Goal: Task Accomplishment & Management: Use online tool/utility

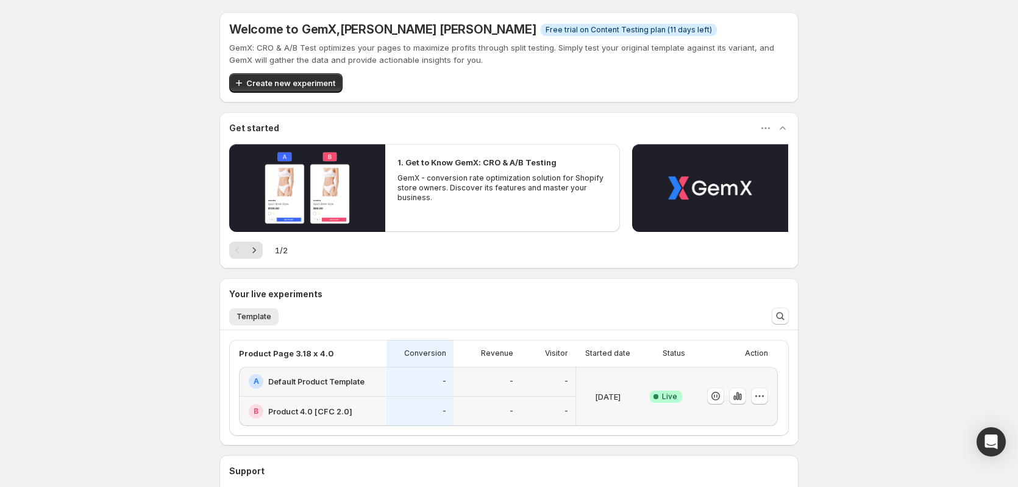
click at [182, 244] on div "Welcome to GemX , Henrique de Lara Morais Info Free trial on Content Testing pl…" at bounding box center [509, 299] width 1018 height 599
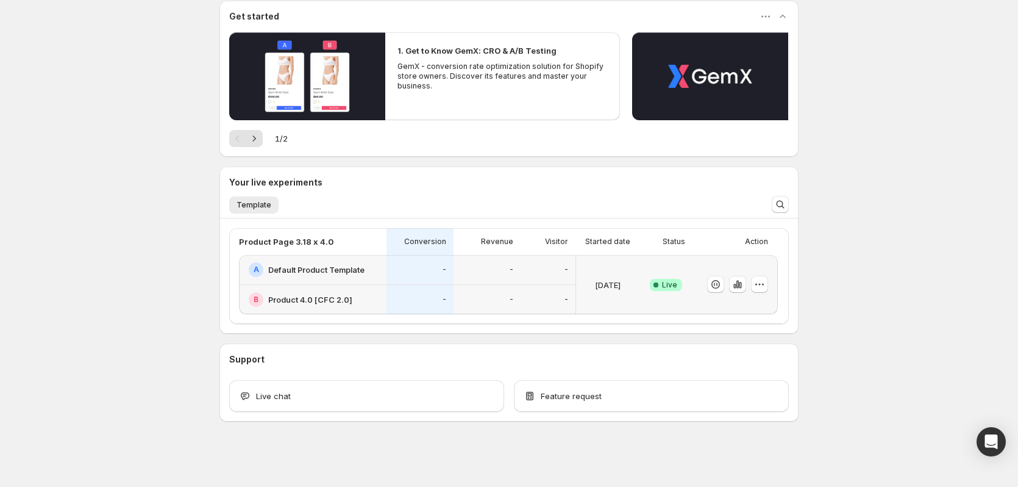
scroll to position [112, 0]
click at [739, 286] on icon "button" at bounding box center [738, 284] width 2 height 8
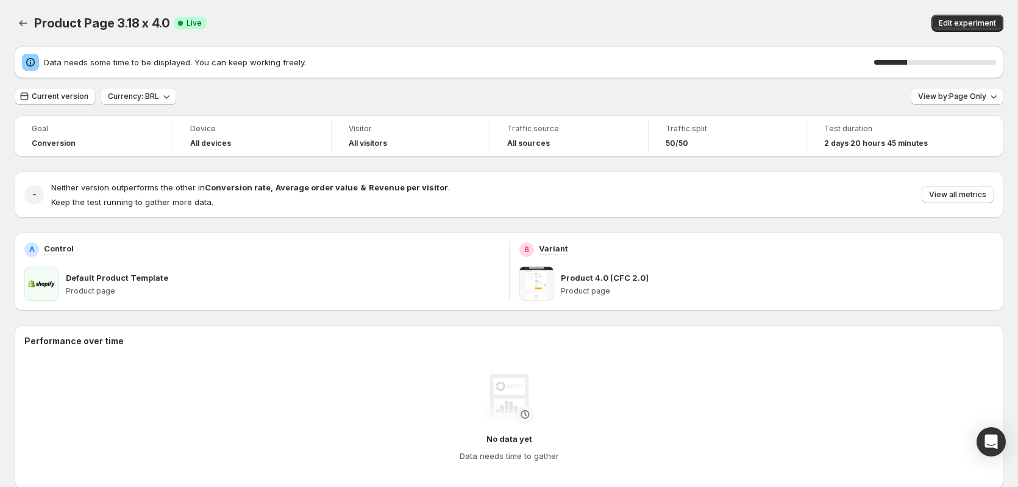
click at [664, 101] on div "Current version Currency: BRL View by: Page Only" at bounding box center [509, 97] width 989 height 18
click at [970, 196] on span "View all metrics" at bounding box center [957, 195] width 57 height 10
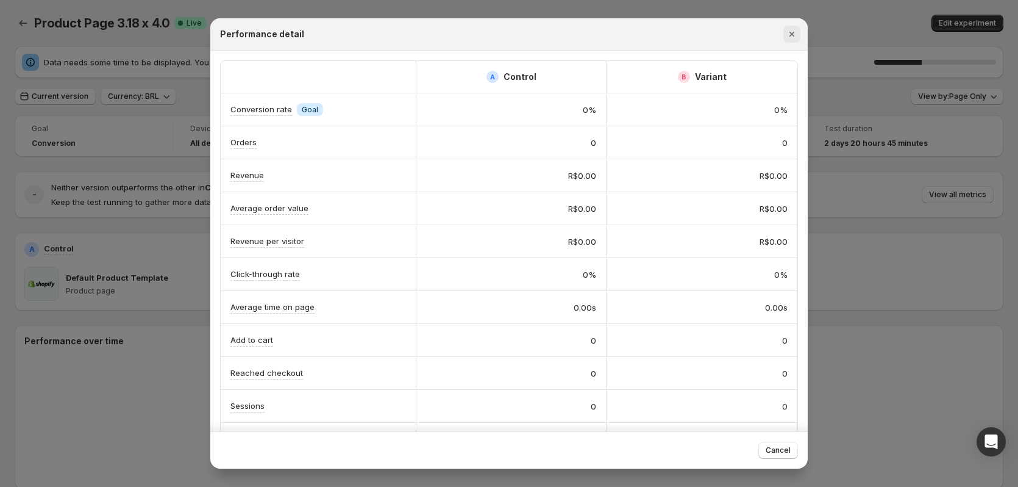
click at [795, 37] on icon "Close" at bounding box center [792, 34] width 12 height 12
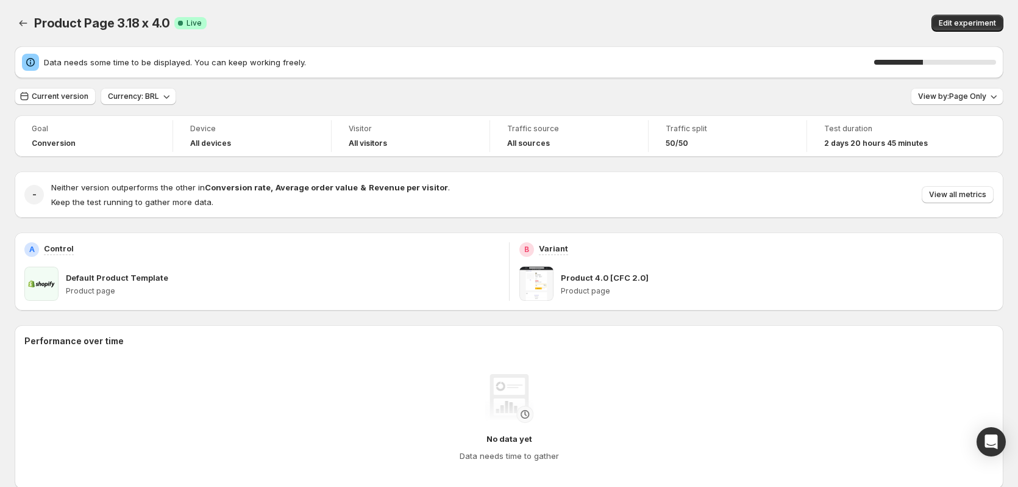
click at [508, 36] on div "Product Page 3.18 x 4.0. This page is ready Product Page 3.18 x 4.0 Success Com…" at bounding box center [509, 23] width 989 height 46
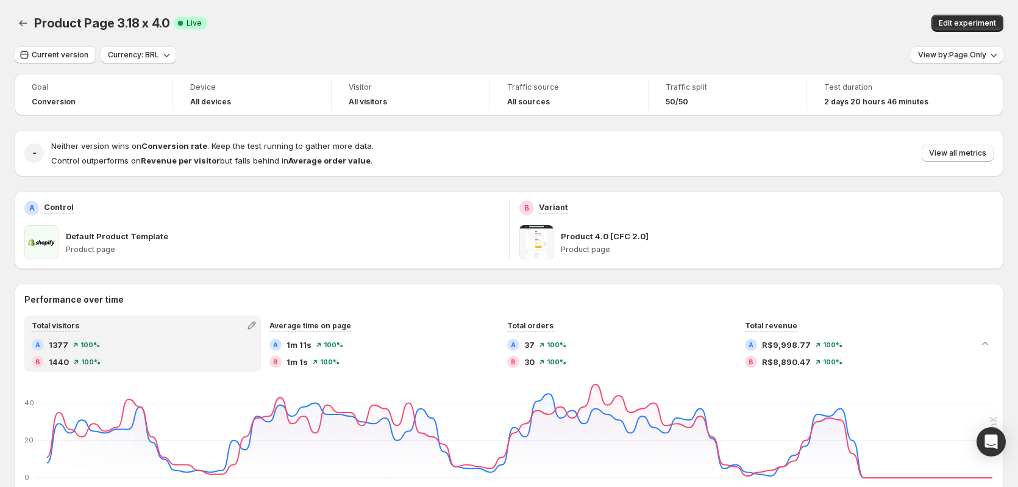
click at [341, 51] on div "Current version Currency: BRL View by: Page Only" at bounding box center [509, 55] width 989 height 18
click at [951, 60] on button "View by: Page Only" at bounding box center [957, 54] width 93 height 17
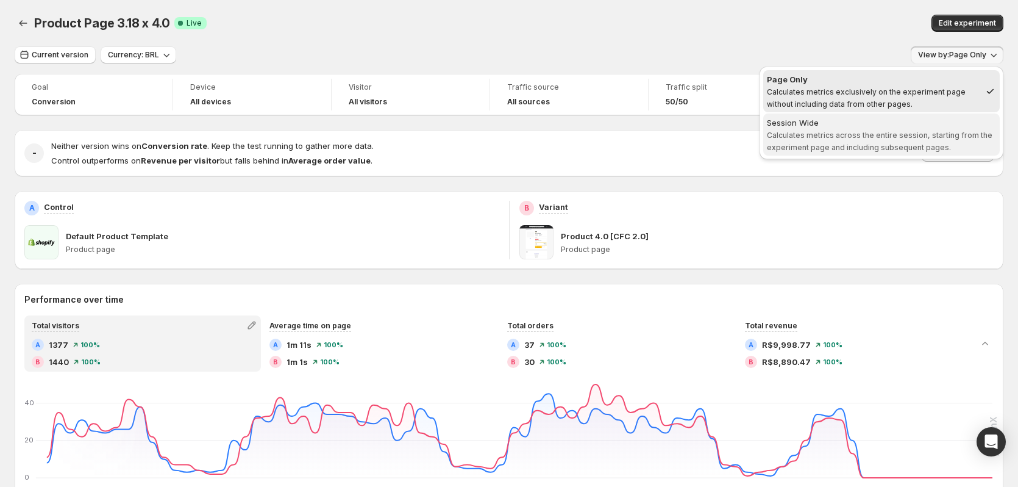
click at [906, 131] on span "Calculates metrics across the entire session, starting from the experiment page…" at bounding box center [880, 140] width 226 height 21
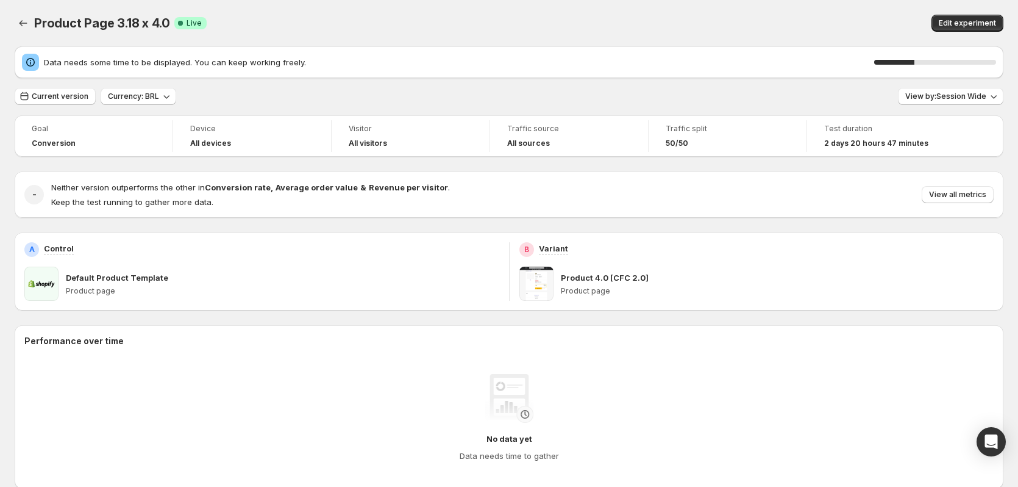
click at [699, 104] on div "Current version Currency: BRL View by: Session Wide" at bounding box center [509, 97] width 989 height 18
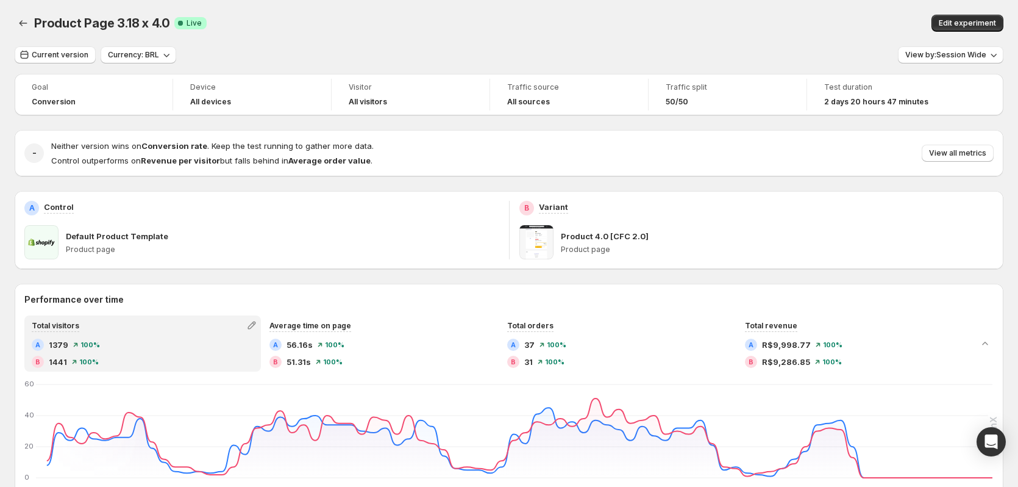
drag, startPoint x: 613, startPoint y: 6, endPoint x: 344, endPoint y: 48, distance: 272.7
click at [344, 48] on div "Current version Currency: BRL View by: Session Wide" at bounding box center [509, 55] width 989 height 18
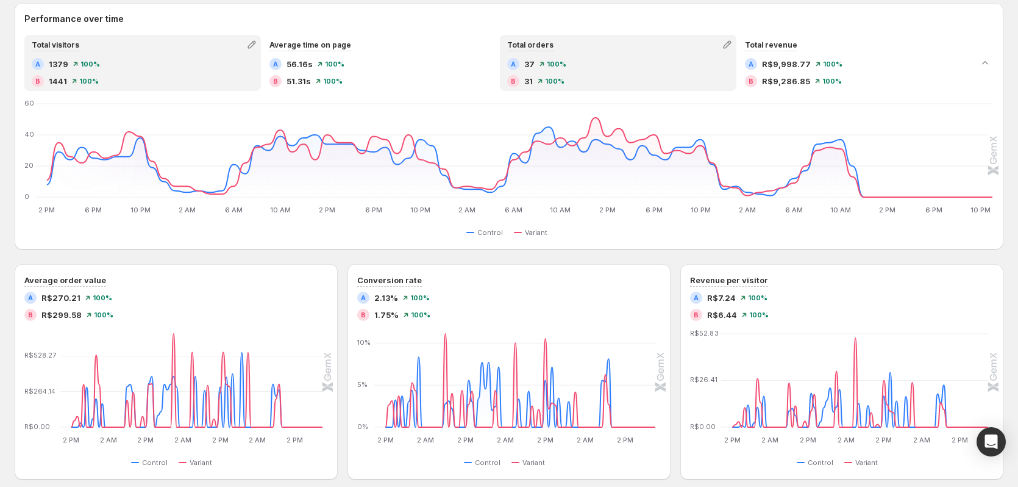
scroll to position [122, 0]
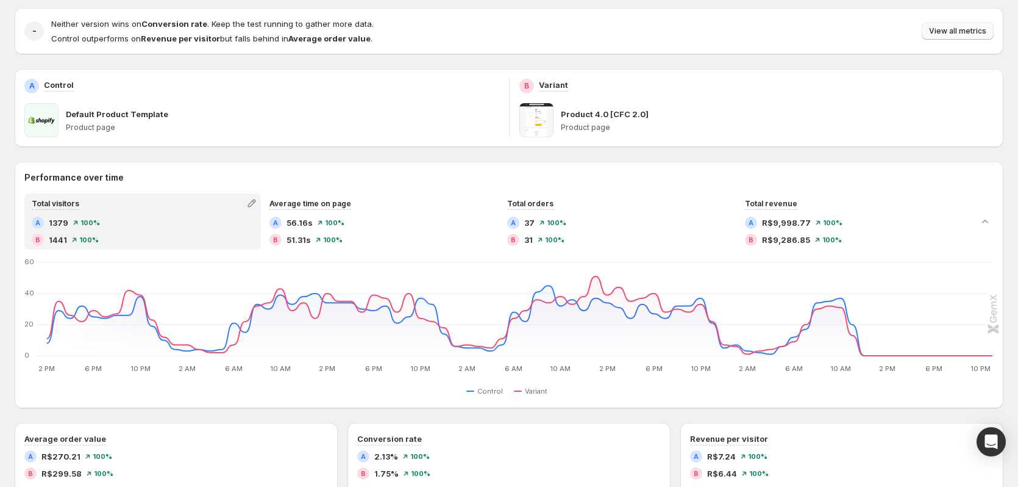
click at [951, 33] on span "View all metrics" at bounding box center [957, 31] width 57 height 10
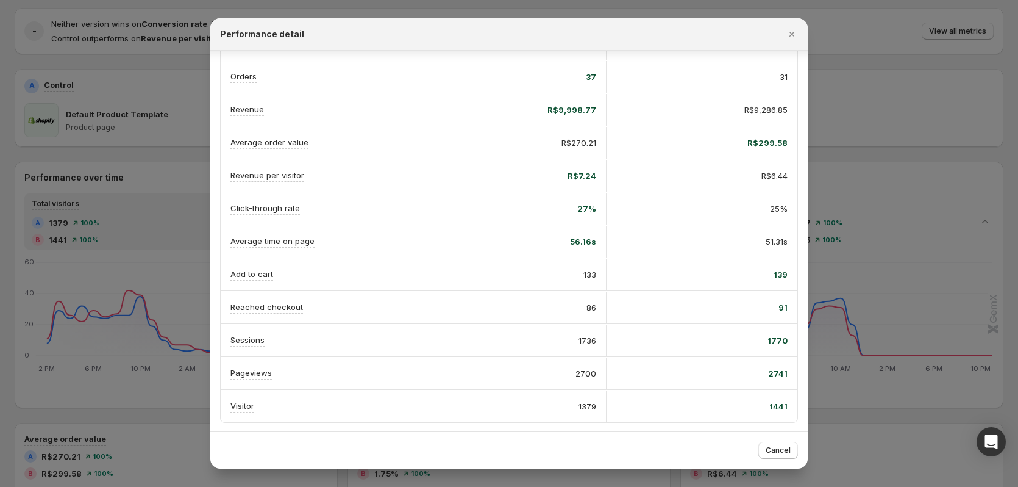
scroll to position [69, 0]
click at [785, 449] on span "Cancel" at bounding box center [778, 450] width 25 height 10
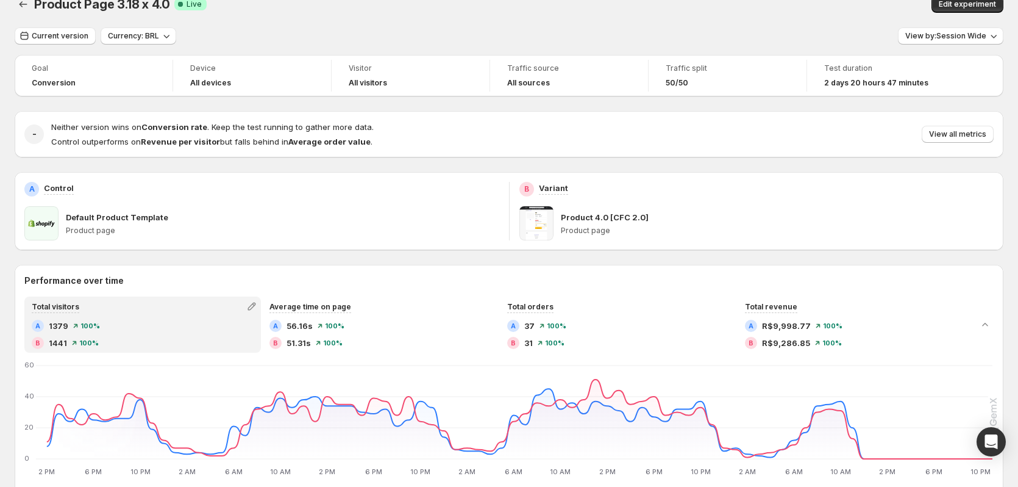
scroll to position [0, 0]
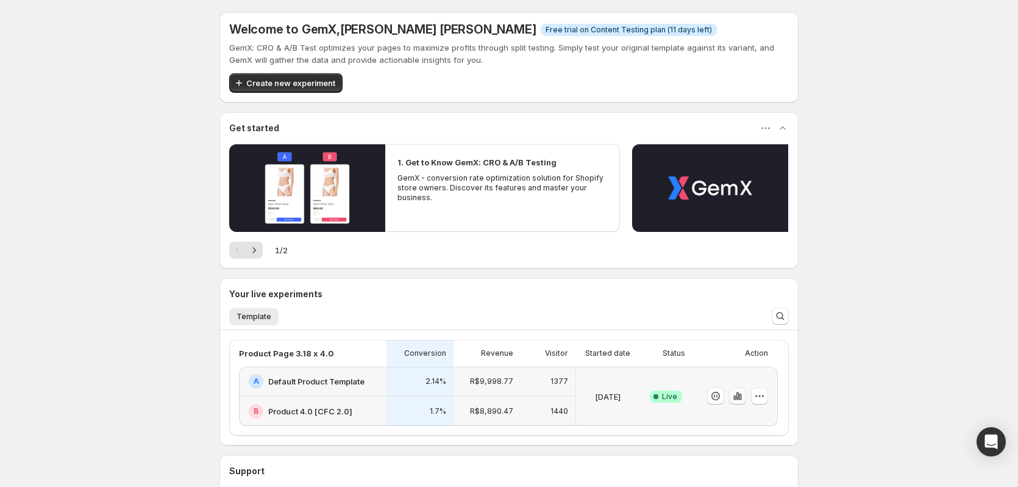
click at [739, 399] on icon "button" at bounding box center [738, 396] width 2 height 8
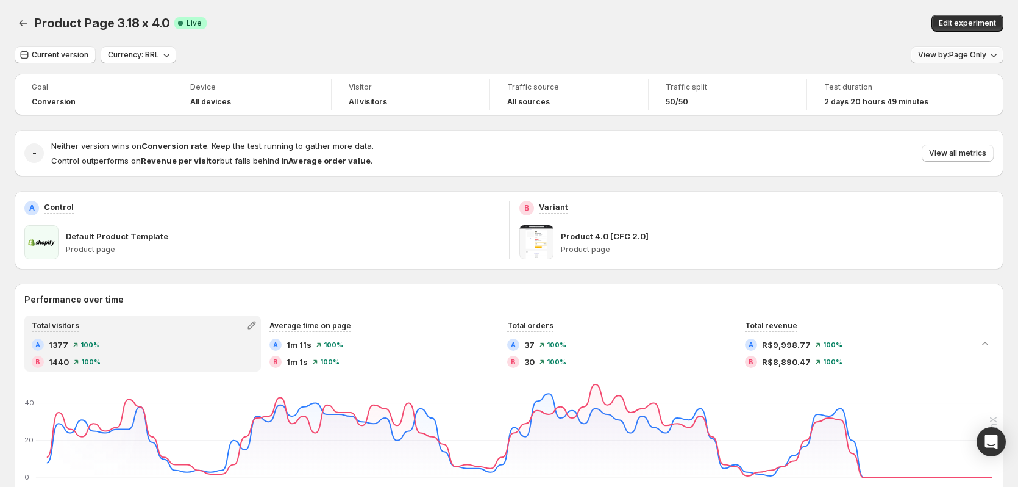
click at [974, 54] on span "View by: Page Only" at bounding box center [952, 55] width 68 height 10
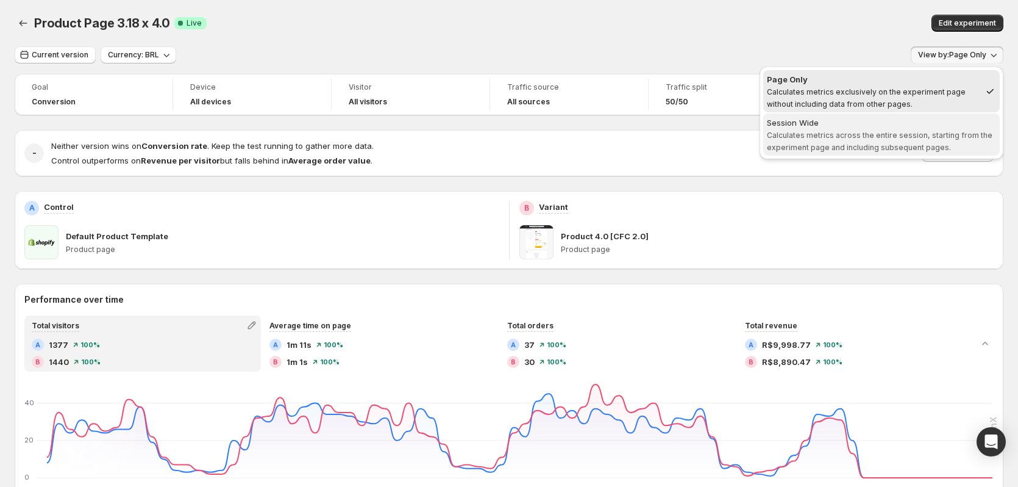
click at [827, 130] on span "Calculates metrics across the entire session, starting from the experiment page…" at bounding box center [880, 140] width 226 height 21
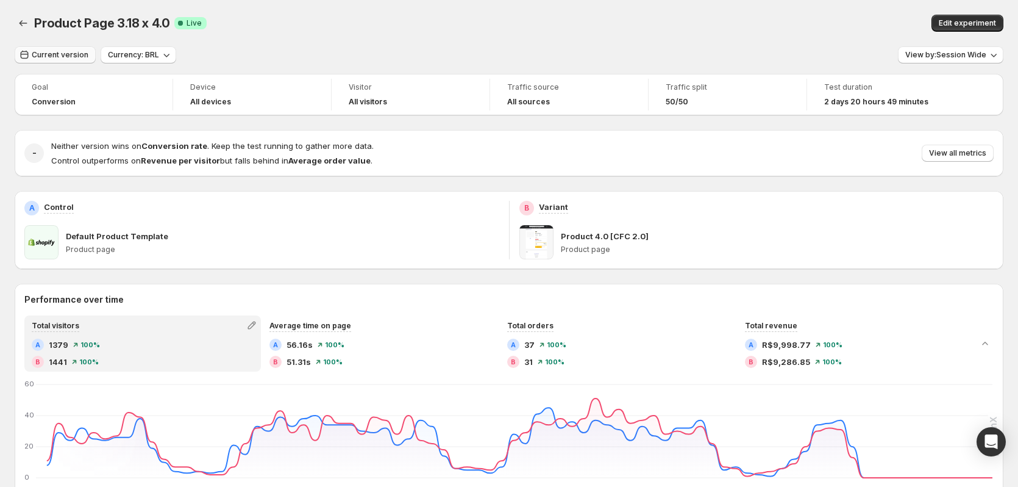
click at [77, 55] on span "Current version" at bounding box center [60, 55] width 57 height 10
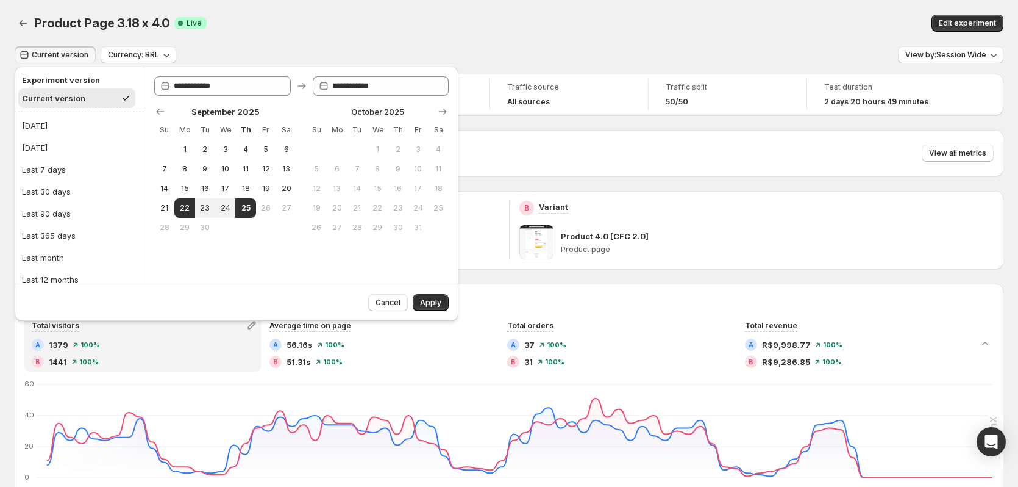
click at [67, 113] on ul "Today Yesterday Last 7 days Last 30 days Last 90 days Last 365 days Last month …" at bounding box center [79, 213] width 129 height 202
click at [68, 123] on button "Today" at bounding box center [79, 126] width 122 height 20
type input "**********"
click at [435, 304] on span "Apply" at bounding box center [430, 303] width 21 height 10
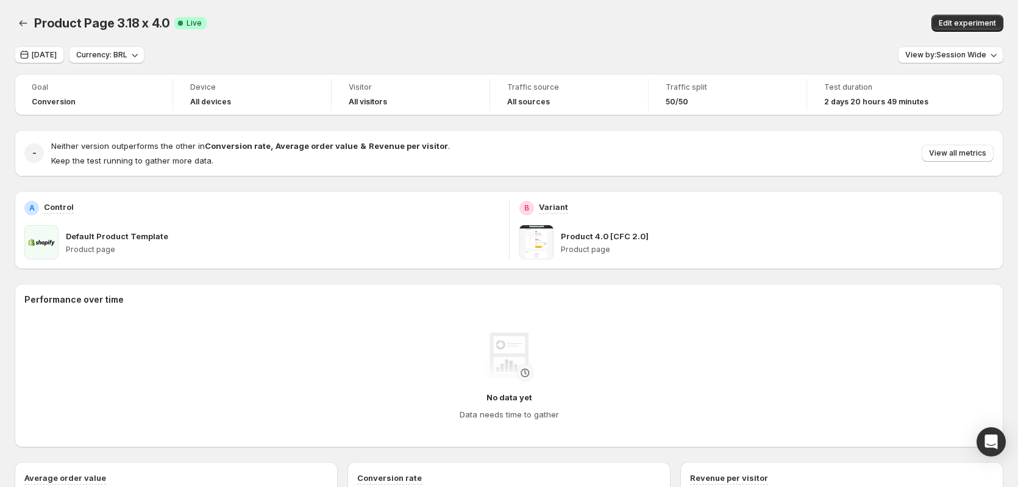
click at [423, 35] on div "Product Page 3.18 x 4.0. This page is ready Product Page 3.18 x 4.0 Success Com…" at bounding box center [509, 23] width 989 height 46
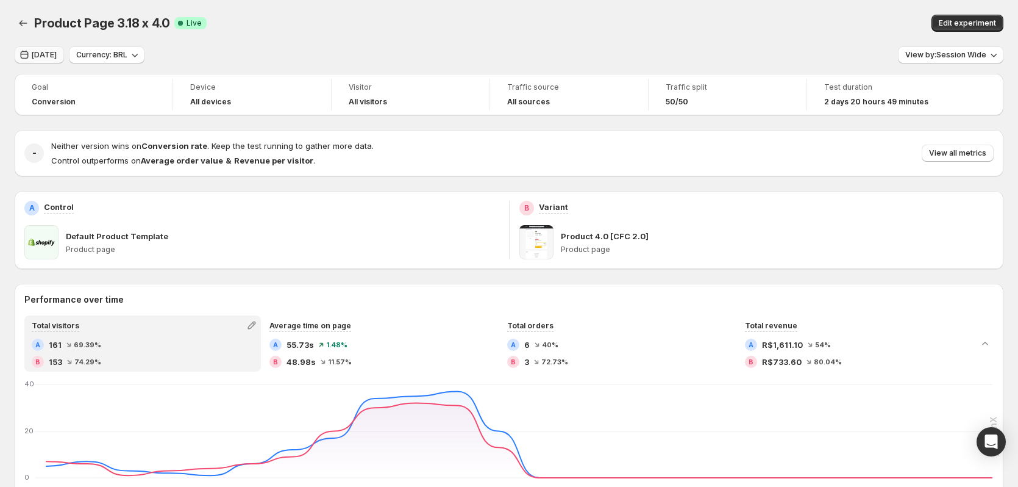
click at [45, 57] on span "Today" at bounding box center [44, 55] width 25 height 10
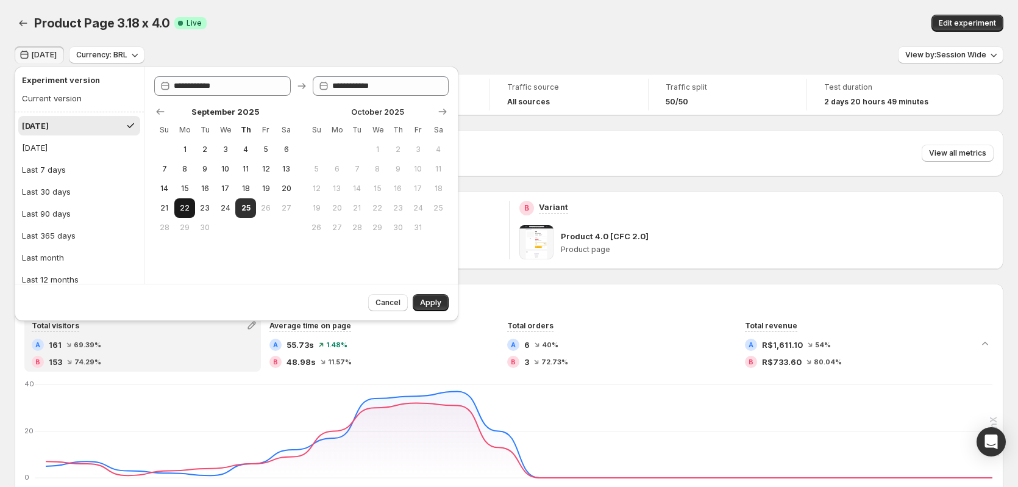
click at [180, 213] on button "22" at bounding box center [184, 208] width 20 height 20
type input "**********"
click at [426, 299] on span "Apply" at bounding box center [430, 303] width 21 height 10
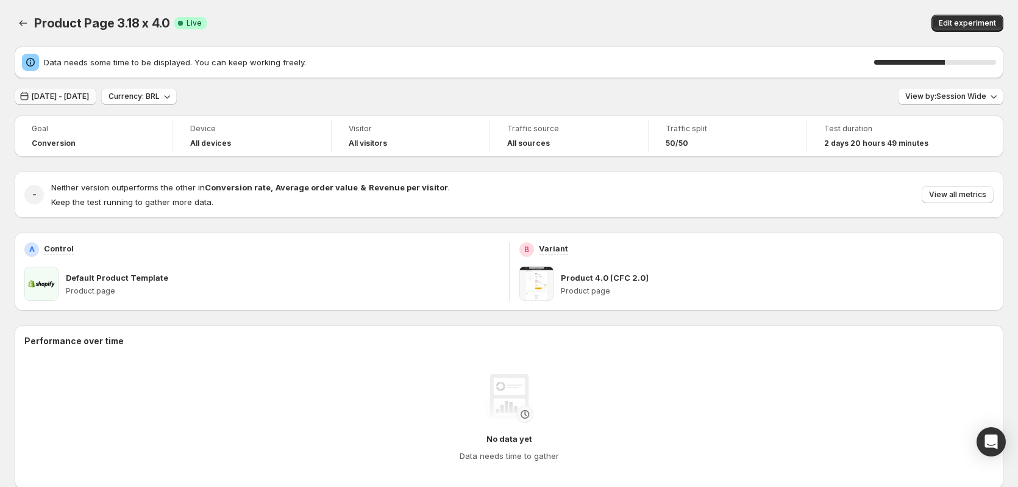
click at [86, 97] on span "Sep 22, 2025 - Sep 22, 2025" at bounding box center [60, 96] width 57 height 10
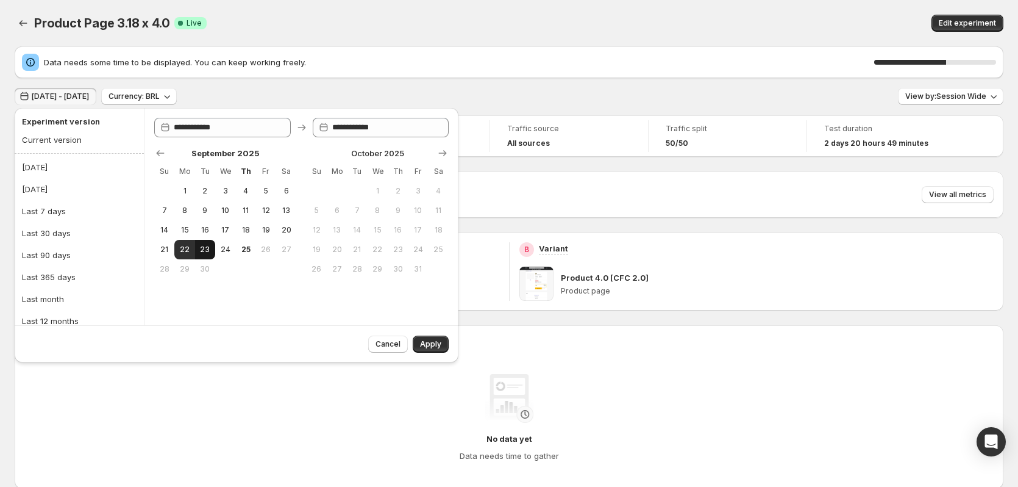
click at [204, 245] on span "23" at bounding box center [205, 250] width 10 height 10
type input "**********"
click at [206, 251] on span "23" at bounding box center [205, 250] width 10 height 10
type input "**********"
click at [448, 350] on div "Apply" at bounding box center [431, 343] width 36 height 17
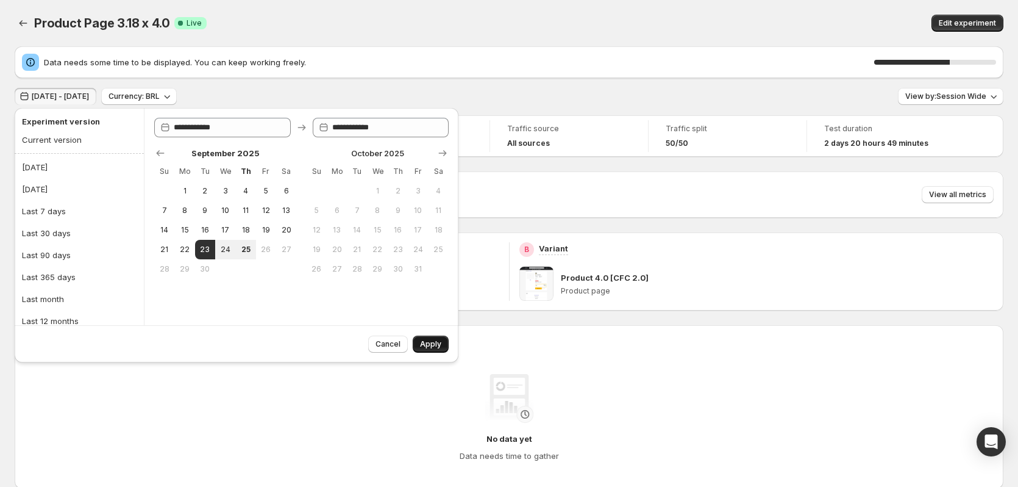
click at [445, 347] on button "Apply" at bounding box center [431, 343] width 36 height 17
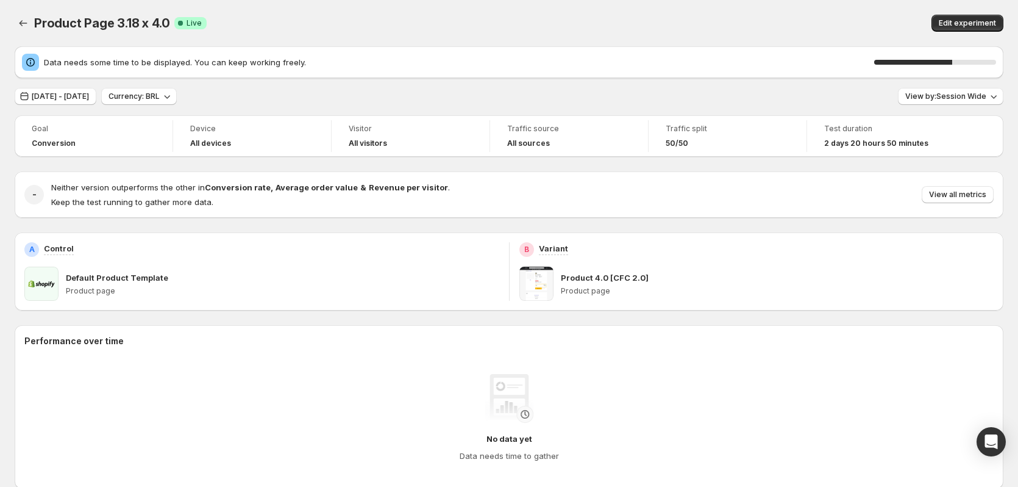
click at [154, 166] on div "Goal Conversion Device All devices Visitor All visitors Traffic source All sour…" at bounding box center [509, 480] width 989 height 730
click at [966, 94] on span "View by: Session Wide" at bounding box center [945, 96] width 81 height 10
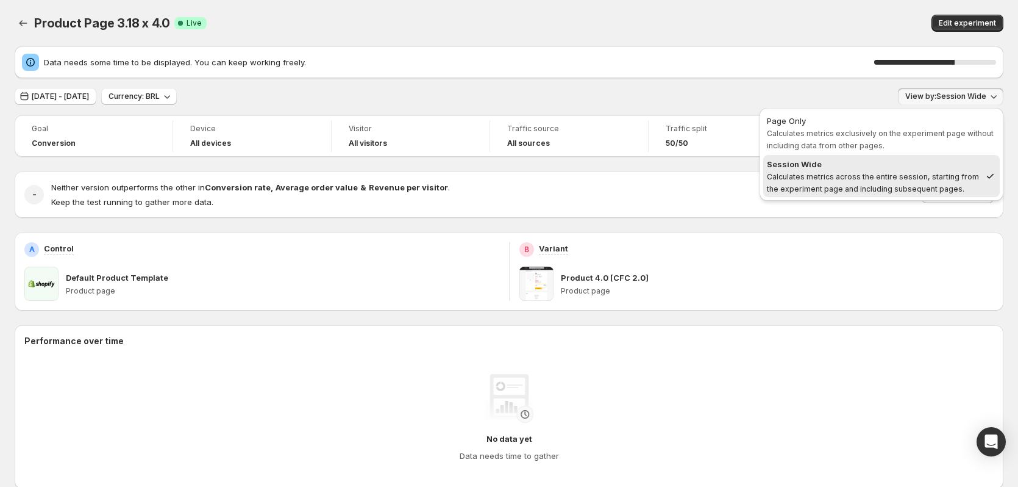
click at [966, 94] on span "View by: Session Wide" at bounding box center [945, 96] width 81 height 10
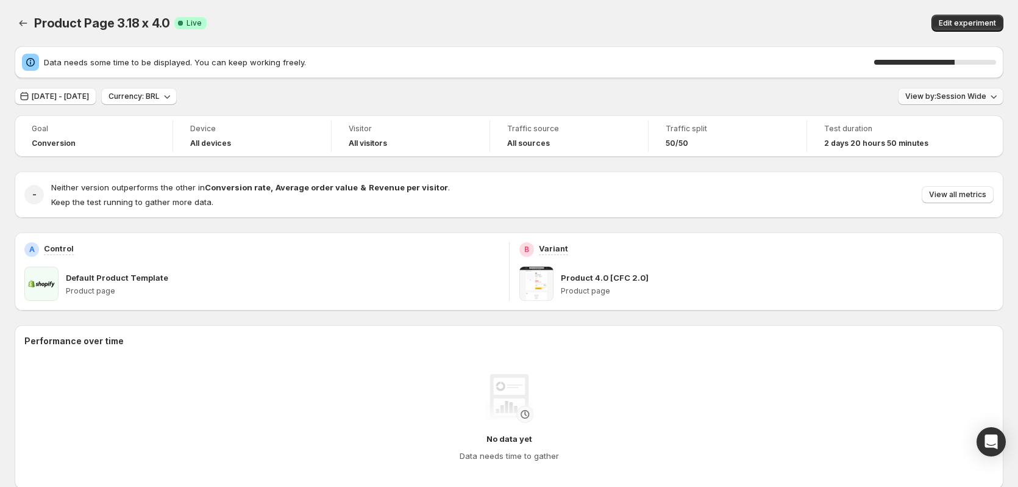
click at [966, 94] on span "View by: Session Wide" at bounding box center [945, 96] width 81 height 10
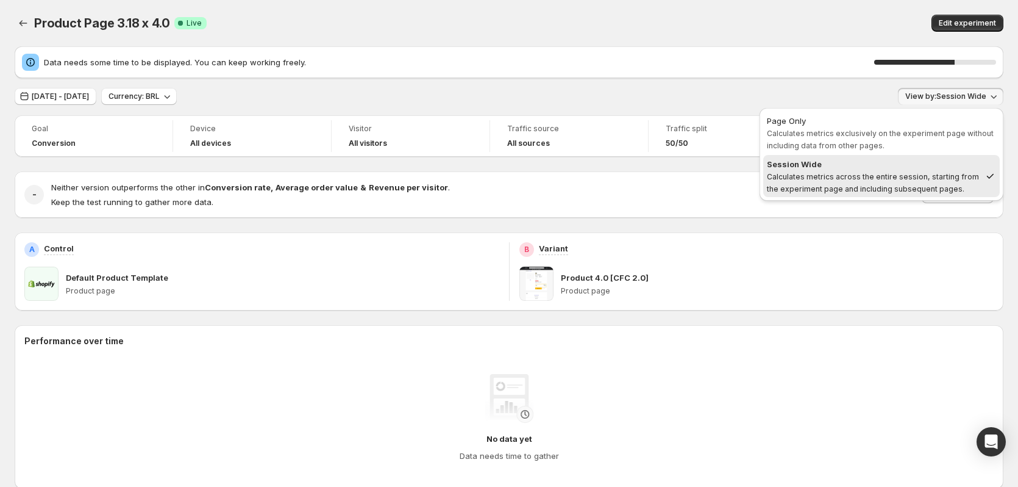
click at [966, 94] on span "View by: Session Wide" at bounding box center [945, 96] width 81 height 10
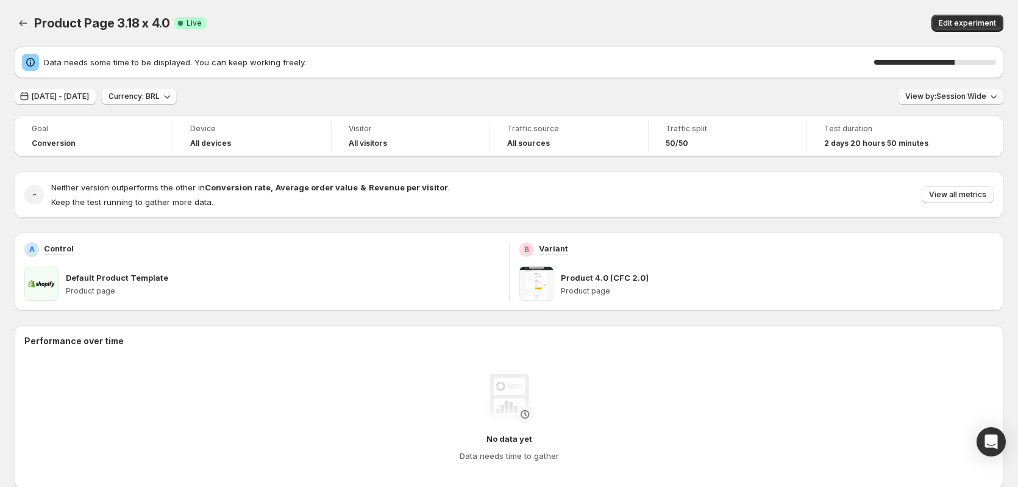
click at [966, 94] on span "View by: Session Wide" at bounding box center [945, 96] width 81 height 10
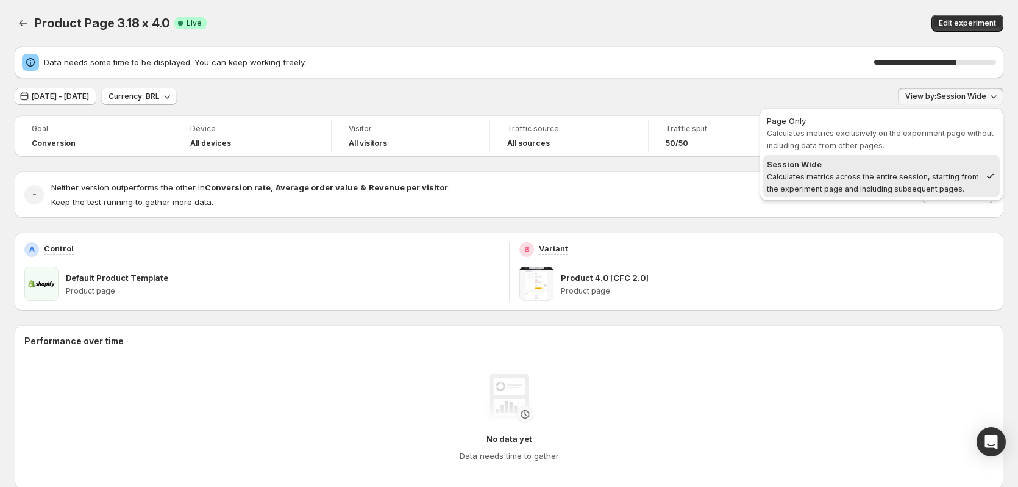
click at [966, 94] on span "View by: Session Wide" at bounding box center [945, 96] width 81 height 10
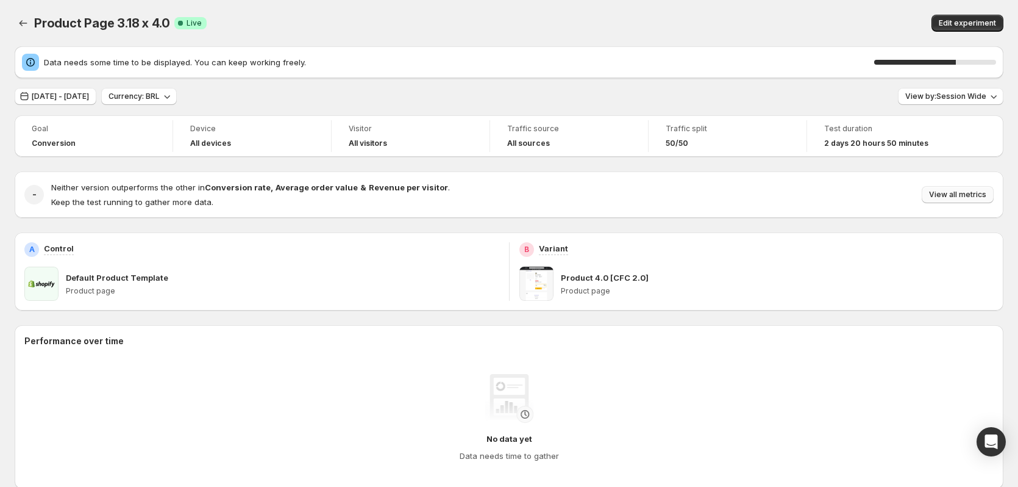
click at [947, 201] on button "View all metrics" at bounding box center [958, 194] width 72 height 17
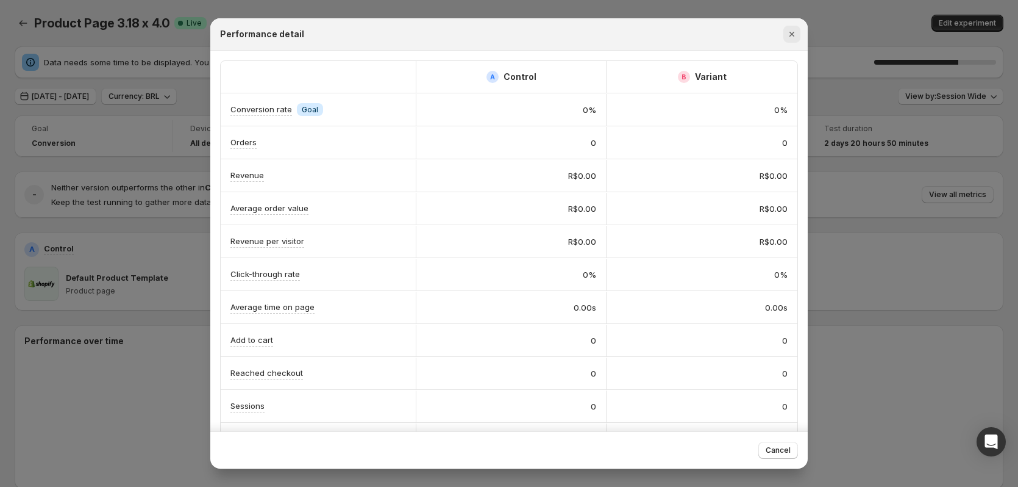
click at [788, 28] on icon "Close" at bounding box center [792, 34] width 12 height 12
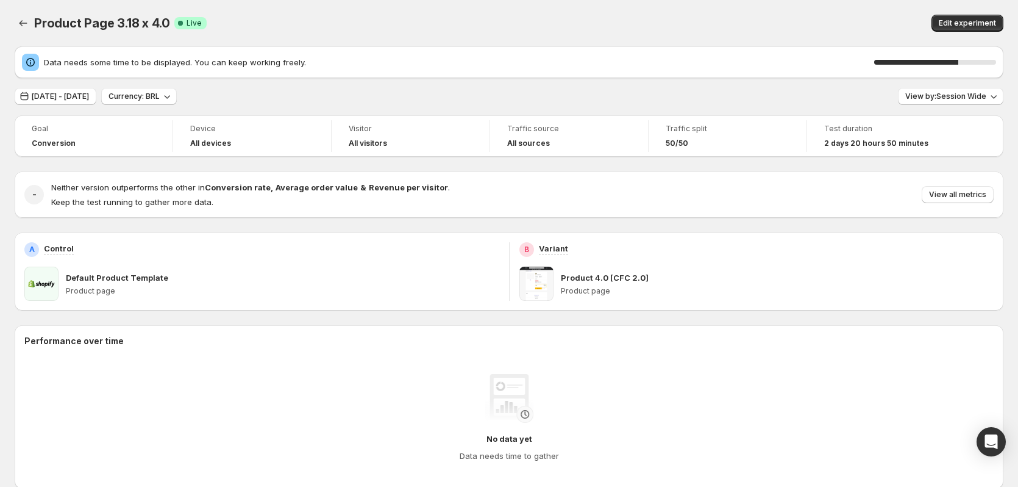
click at [964, 66] on div "69 %" at bounding box center [935, 62] width 122 height 12
click at [960, 62] on div "70 %" at bounding box center [916, 62] width 85 height 5
click at [506, 30] on div "Product Page 3.18 x 4.0 Success Complete Live" at bounding box center [298, 23] width 528 height 17
click at [556, 109] on div "Data needs some time to be displayed. You can keep working freely. 90 % Sep 23,…" at bounding box center [509, 445] width 989 height 799
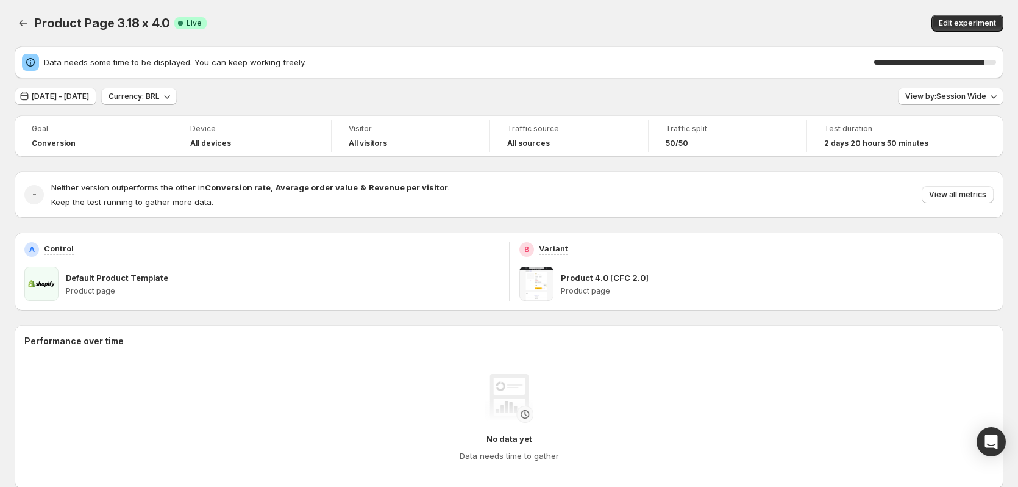
drag, startPoint x: 377, startPoint y: 98, endPoint x: 520, endPoint y: 108, distance: 143.0
click at [377, 98] on div "Sep 23, 2025 - Sep 23, 2025 Currency: BRL View by: Session Wide" at bounding box center [509, 97] width 989 height 18
drag, startPoint x: 945, startPoint y: 188, endPoint x: 948, endPoint y: 196, distance: 8.7
click at [948, 196] on div "Neither version outperforms the other in Conversion rate , Average order value …" at bounding box center [522, 194] width 943 height 27
click at [949, 198] on span "View all metrics" at bounding box center [957, 195] width 57 height 10
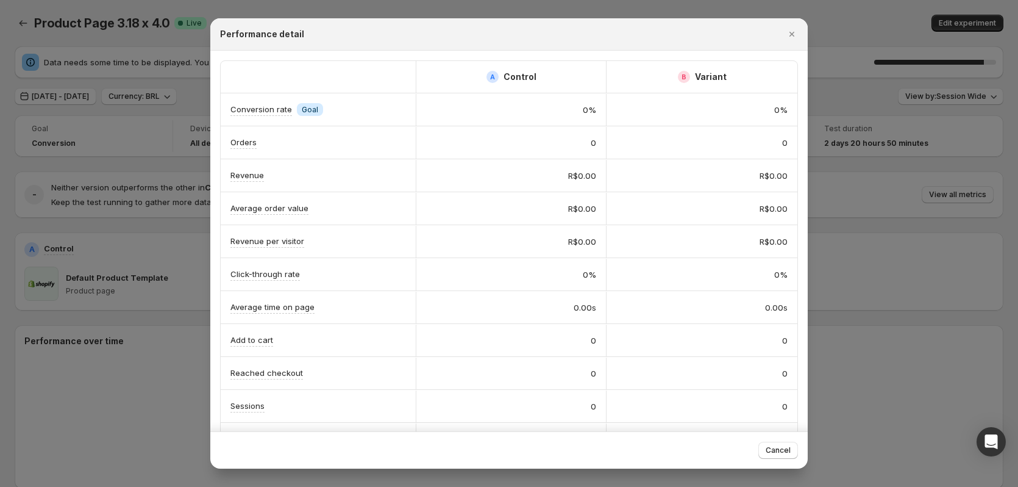
click at [947, 193] on div at bounding box center [509, 243] width 1018 height 487
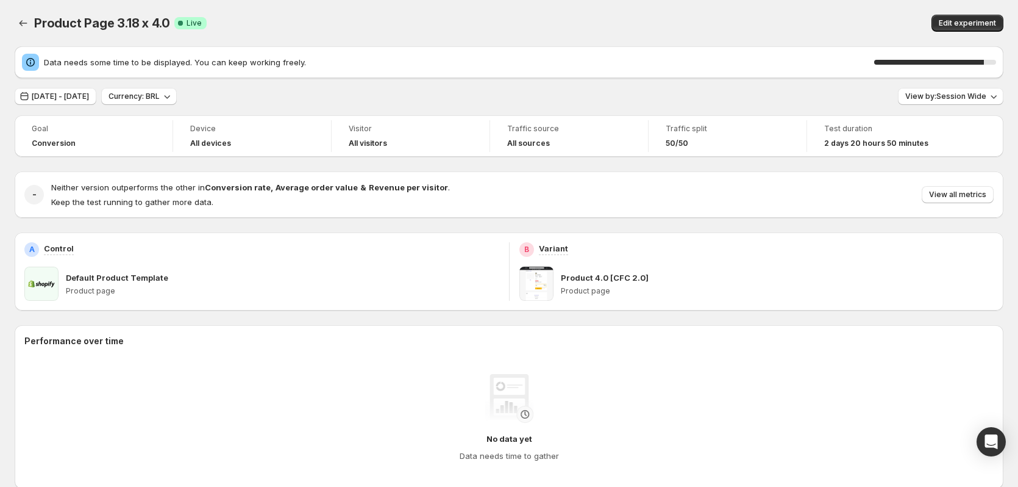
click at [902, 143] on span "2 days 20 hours 50 minutes" at bounding box center [876, 143] width 104 height 10
click at [935, 50] on div "Data needs some time to be displayed. You can keep working freely. 90 %" at bounding box center [509, 62] width 989 height 32
click at [930, 65] on div "90 %" at bounding box center [935, 62] width 122 height 12
click at [927, 65] on div "90 %" at bounding box center [935, 62] width 122 height 12
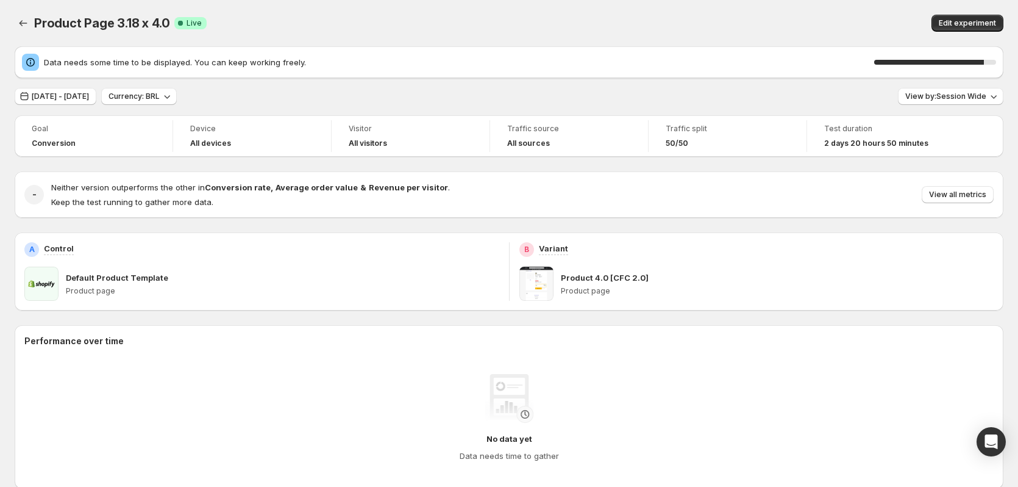
click at [533, 26] on div "Product Page 3.18 x 4.0 Success Complete Live" at bounding box center [298, 23] width 528 height 17
drag, startPoint x: 519, startPoint y: 26, endPoint x: 445, endPoint y: 20, distance: 74.6
click at [510, 26] on div "Product Page 3.18 x 4.0 Success Complete Live" at bounding box center [298, 23] width 528 height 17
drag, startPoint x: 445, startPoint y: 20, endPoint x: 307, endPoint y: 15, distance: 137.9
click at [414, 18] on div "Product Page 3.18 x 4.0 Success Complete Live" at bounding box center [298, 23] width 528 height 17
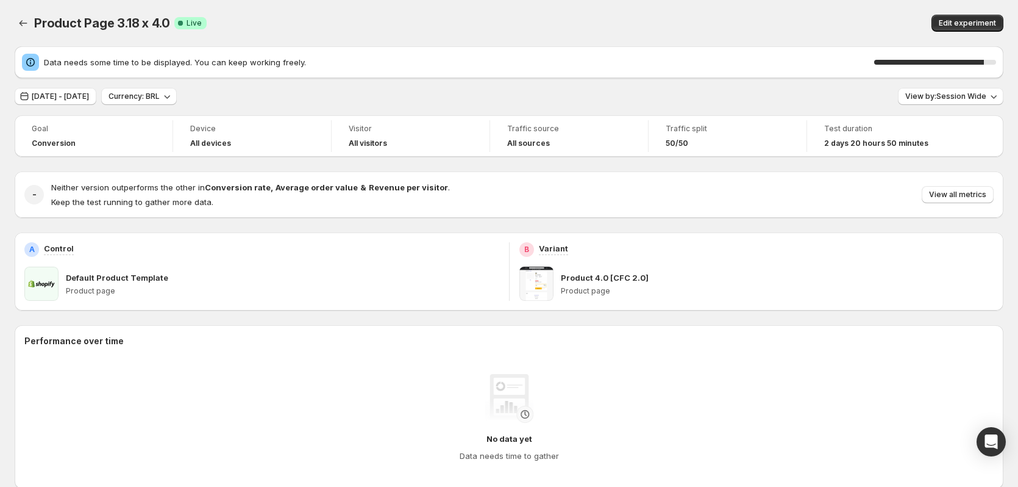
drag, startPoint x: 307, startPoint y: 15, endPoint x: 220, endPoint y: 18, distance: 86.6
click at [265, 16] on div "Product Page 3.18 x 4.0 Success Complete Live" at bounding box center [298, 23] width 528 height 17
drag, startPoint x: 219, startPoint y: 19, endPoint x: 163, endPoint y: 12, distance: 56.6
click at [212, 21] on div "Product Page 3.18 x 4.0 Success Complete Live" at bounding box center [298, 23] width 528 height 17
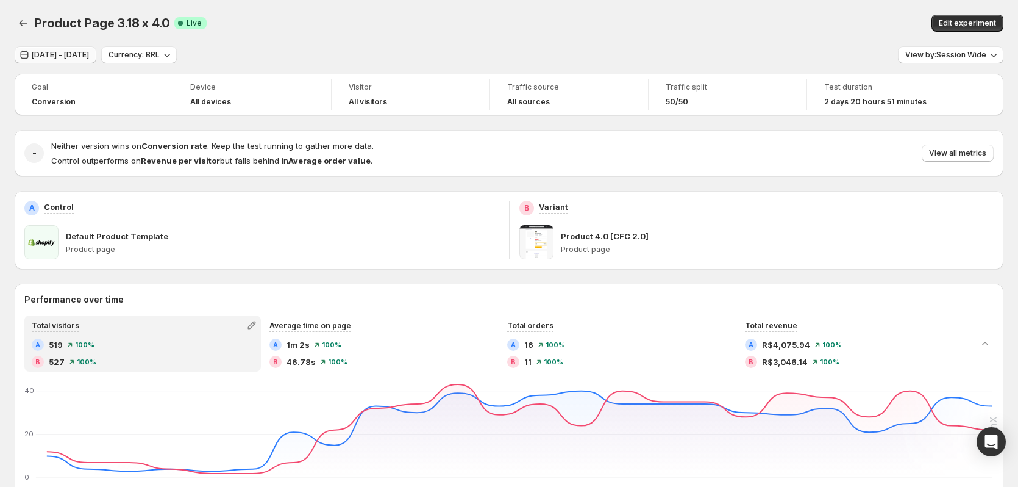
click at [92, 62] on button "Sep 23, 2025 - Sep 23, 2025" at bounding box center [56, 54] width 82 height 17
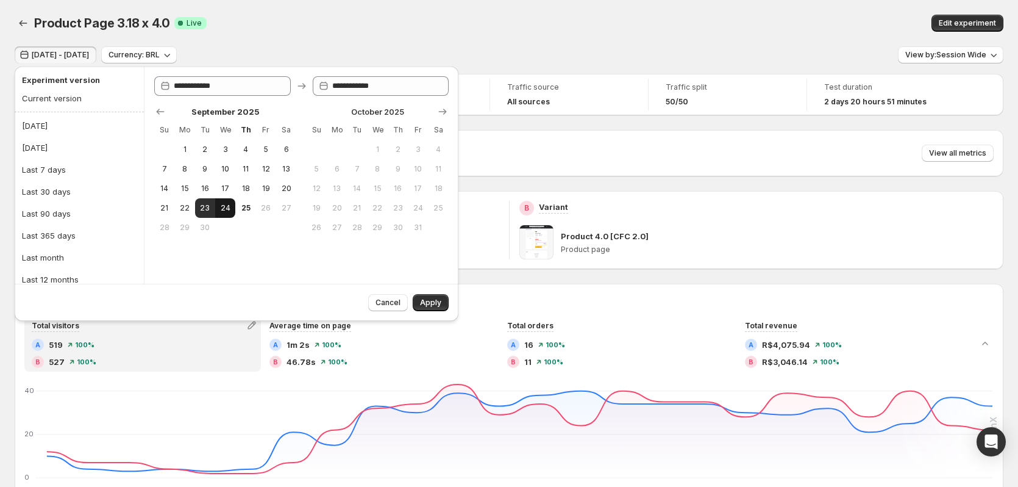
click at [226, 209] on span "24" at bounding box center [225, 208] width 10 height 10
type input "**********"
click at [226, 210] on span "24" at bounding box center [225, 208] width 10 height 10
type input "**********"
click at [432, 300] on span "Apply" at bounding box center [430, 303] width 21 height 10
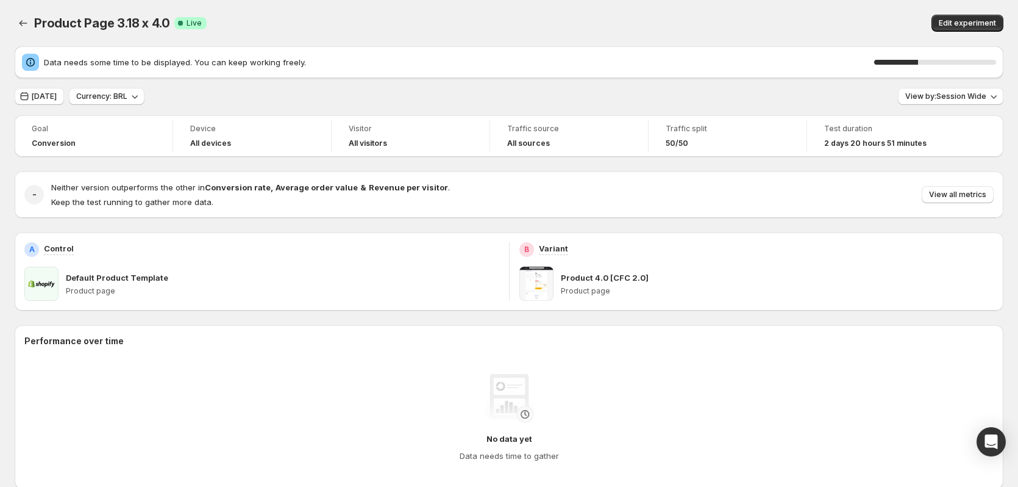
click at [419, 15] on div "Product Page 3.18 x 4.0 Success Complete Live" at bounding box center [298, 23] width 528 height 17
click at [976, 61] on div "90 %" at bounding box center [929, 62] width 110 height 5
click at [127, 96] on span "Currency: BRL" at bounding box center [101, 96] width 51 height 10
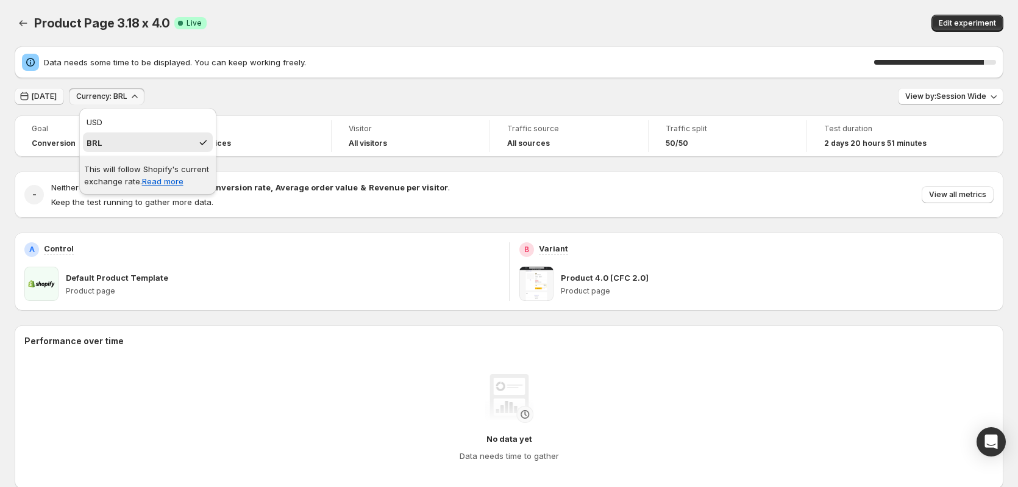
click at [57, 98] on span "Yesterday" at bounding box center [44, 96] width 25 height 10
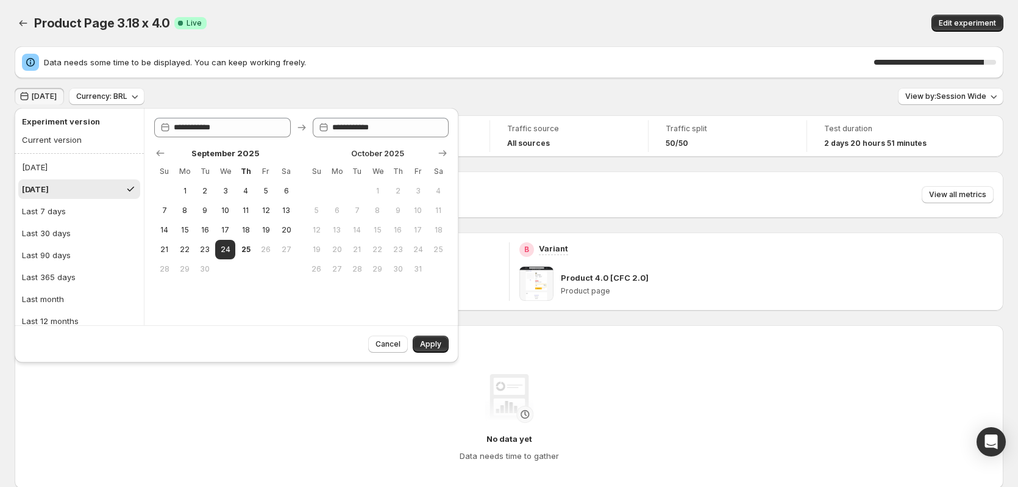
click at [49, 191] on div "Yesterday" at bounding box center [35, 189] width 27 height 12
click at [440, 348] on span "Apply" at bounding box center [430, 344] width 21 height 10
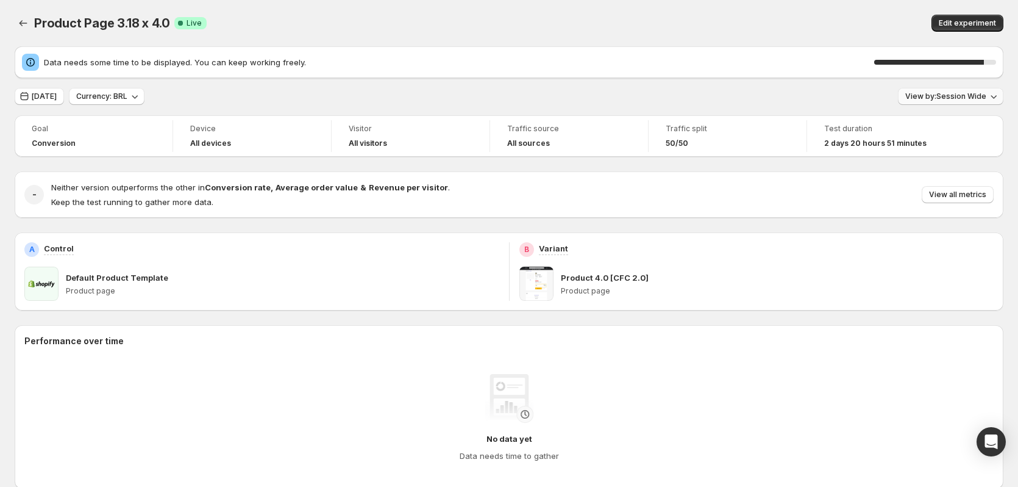
click at [923, 102] on button "View by: Session Wide" at bounding box center [950, 96] width 105 height 17
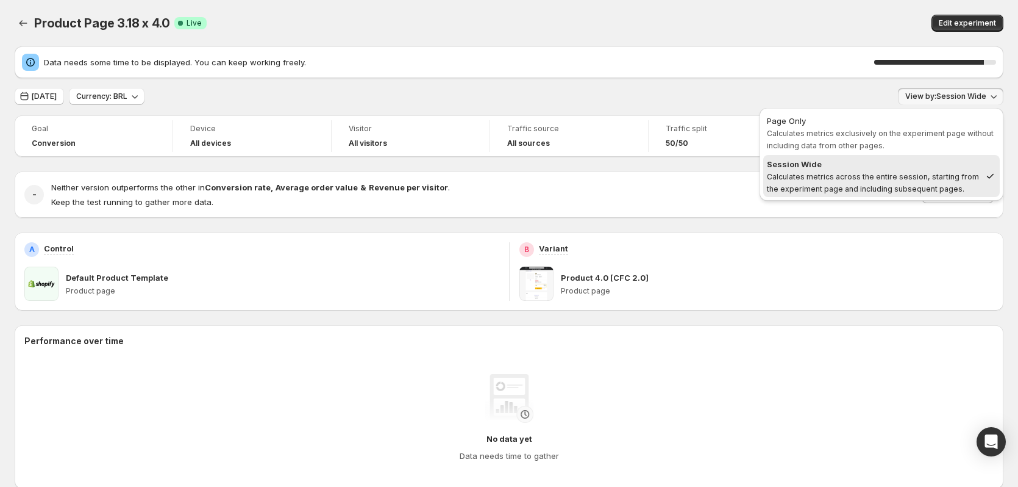
click at [918, 130] on span "Calculates metrics exclusively on the experiment page without including data fr…" at bounding box center [880, 139] width 227 height 21
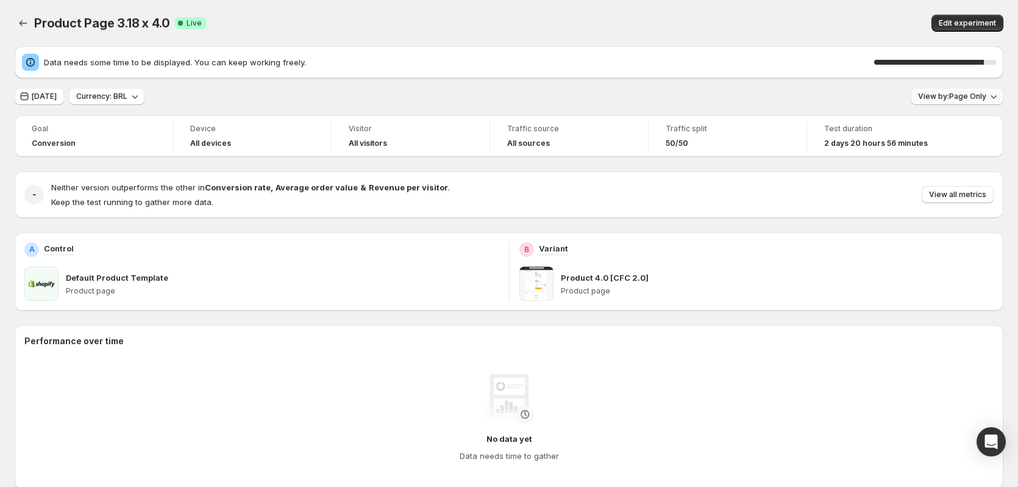
click at [940, 101] on span "View by: Page Only" at bounding box center [952, 96] width 68 height 10
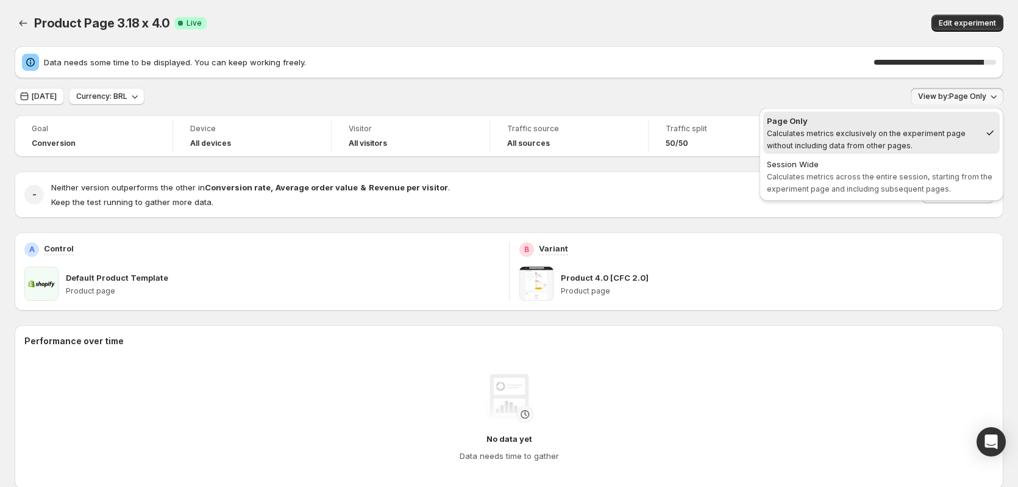
drag, startPoint x: 904, startPoint y: 163, endPoint x: 882, endPoint y: 157, distance: 22.2
click at [904, 164] on div "Session Wide" at bounding box center [881, 164] width 229 height 12
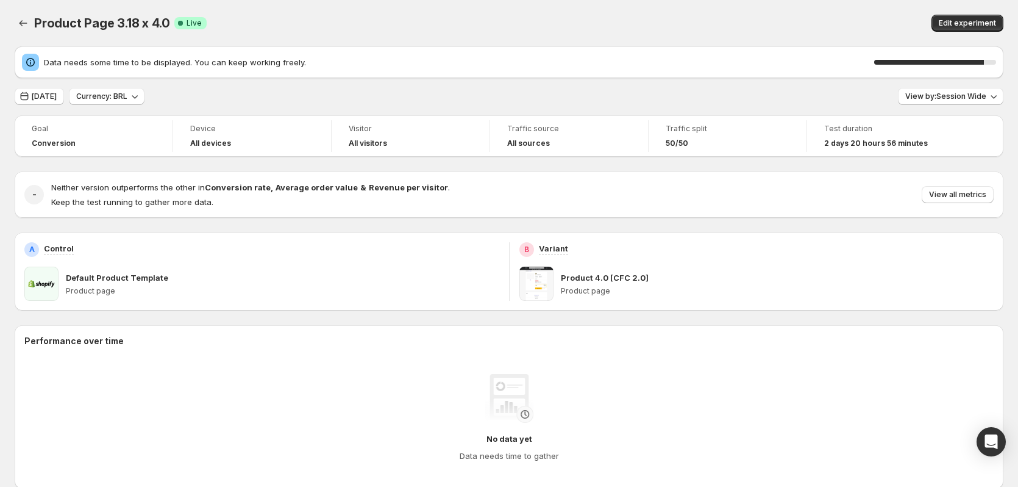
drag, startPoint x: 545, startPoint y: 32, endPoint x: 502, endPoint y: 10, distance: 48.0
click at [541, 30] on div "Product Page 3.18 x 4.0. This page is ready Product Page 3.18 x 4.0 Success Com…" at bounding box center [509, 23] width 989 height 46
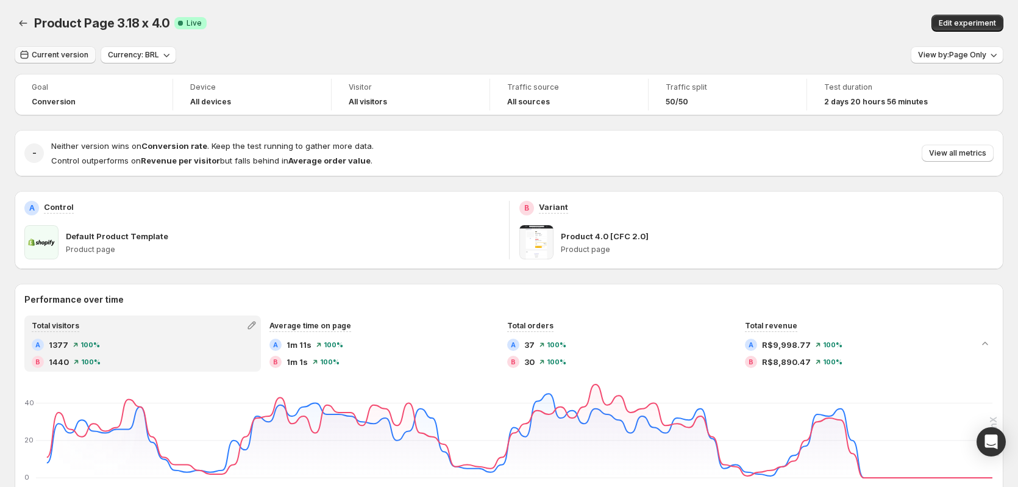
click at [85, 51] on span "Current version" at bounding box center [60, 55] width 57 height 10
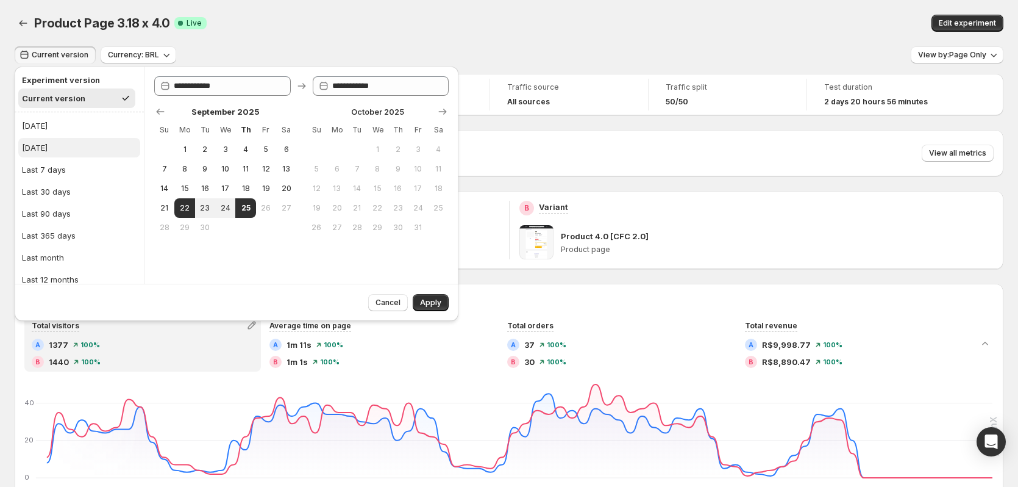
click at [75, 141] on button "Yesterday" at bounding box center [79, 148] width 122 height 20
type input "**********"
click at [436, 307] on span "Apply" at bounding box center [430, 303] width 21 height 10
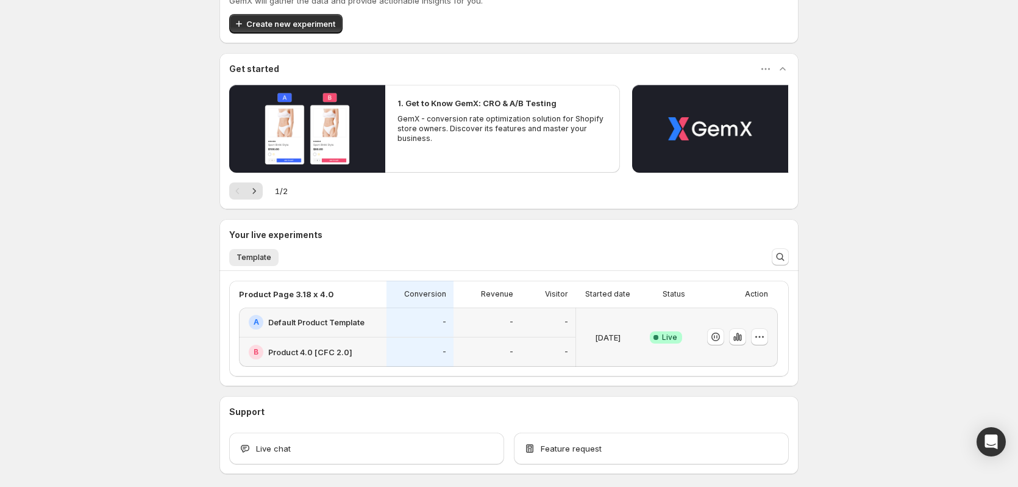
scroll to position [112, 0]
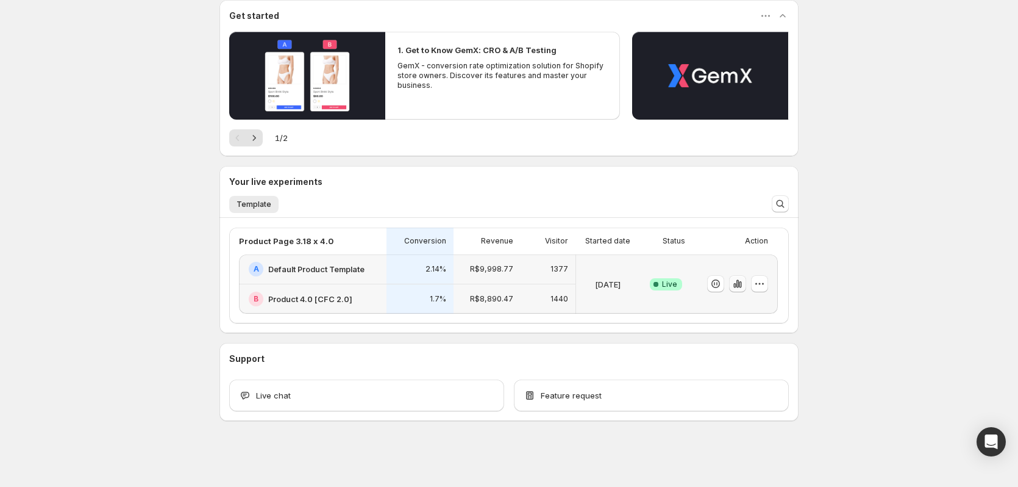
click at [739, 285] on icon "button" at bounding box center [738, 284] width 2 height 8
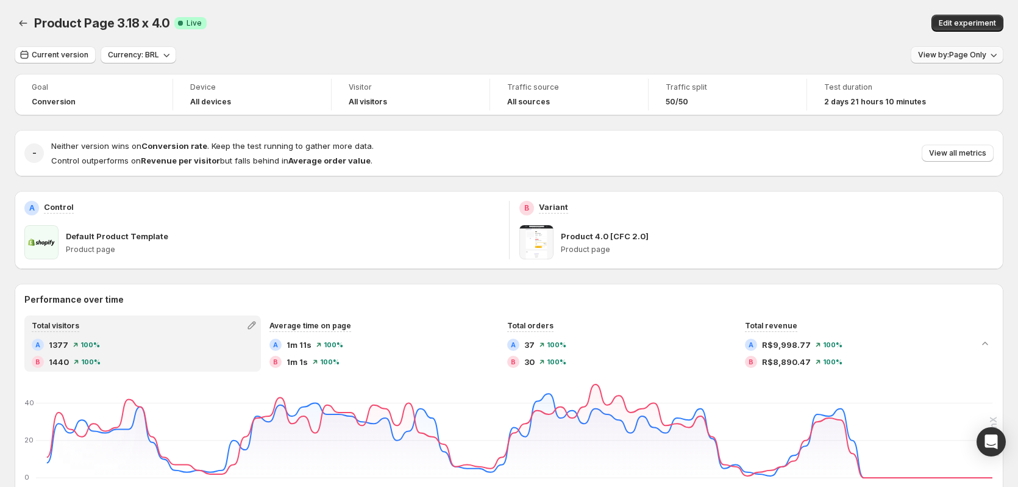
click at [971, 55] on span "View by: Page Only" at bounding box center [952, 55] width 68 height 10
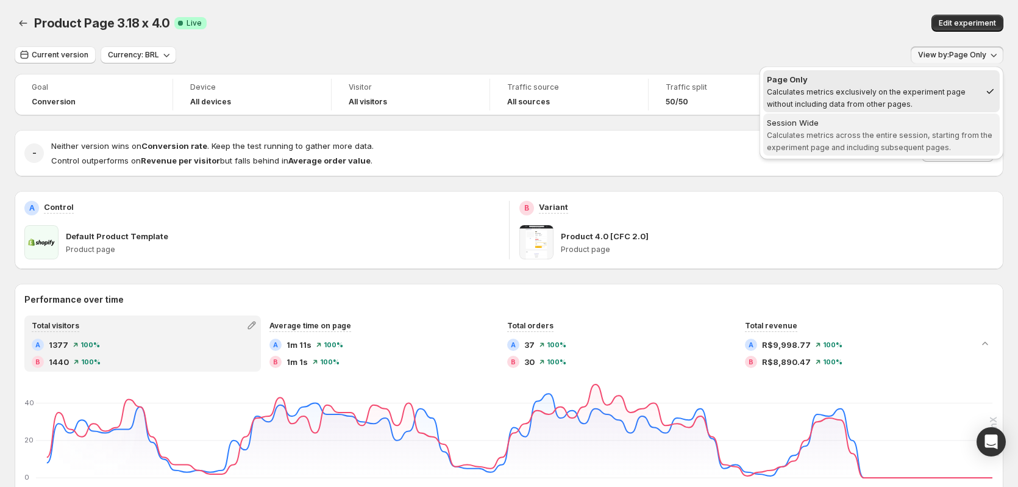
click at [820, 126] on div "Session Wide" at bounding box center [881, 122] width 229 height 12
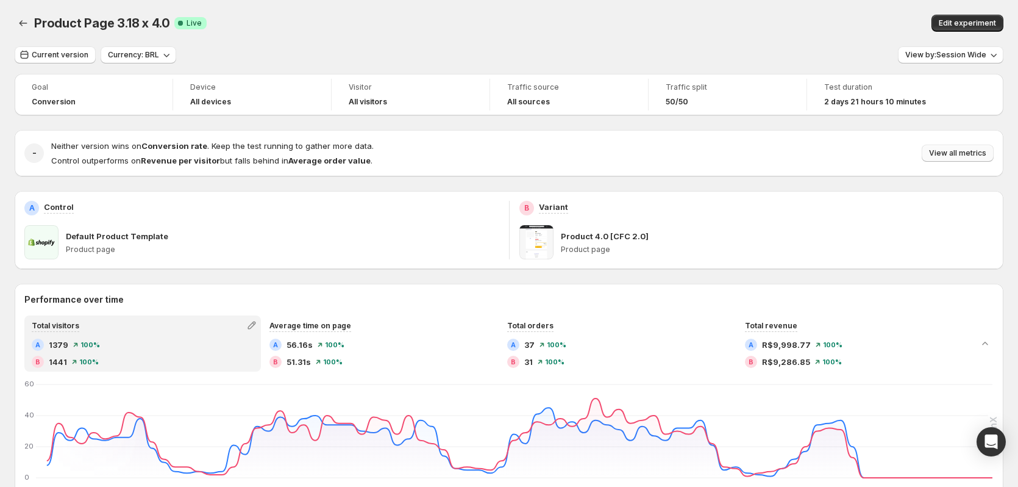
click at [959, 151] on span "View all metrics" at bounding box center [957, 153] width 57 height 10
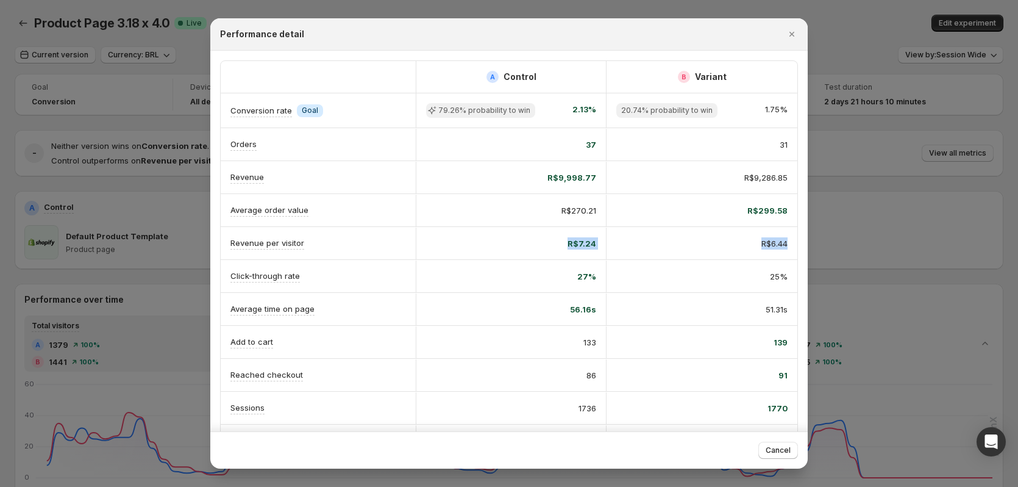
scroll to position [0, 6]
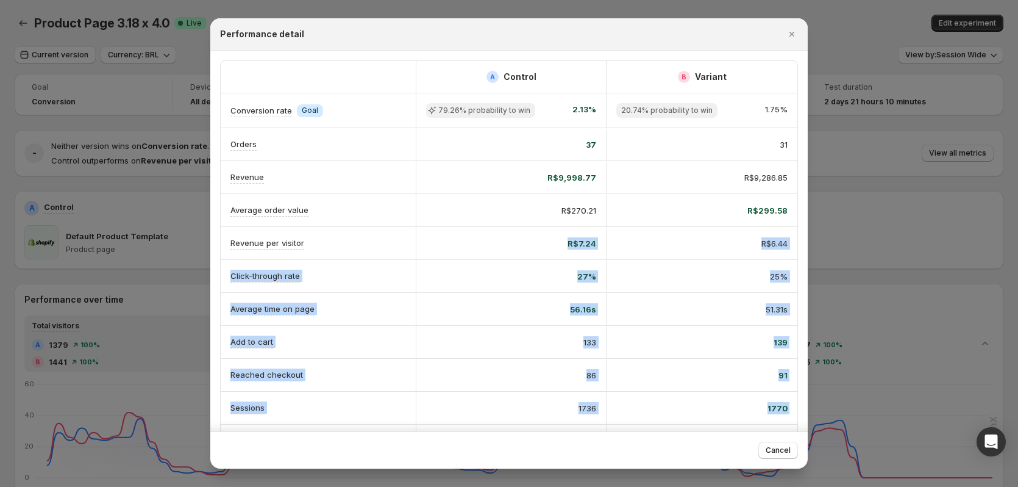
drag, startPoint x: 590, startPoint y: 245, endPoint x: 816, endPoint y: 238, distance: 225.7
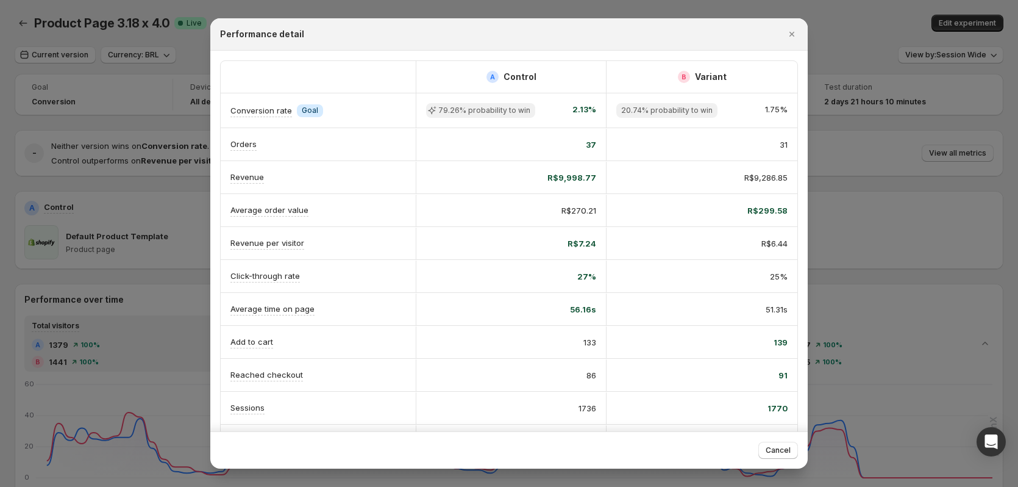
click at [759, 201] on div "R$299.58" at bounding box center [702, 211] width 191 height 32
click at [860, 187] on div at bounding box center [509, 243] width 1018 height 487
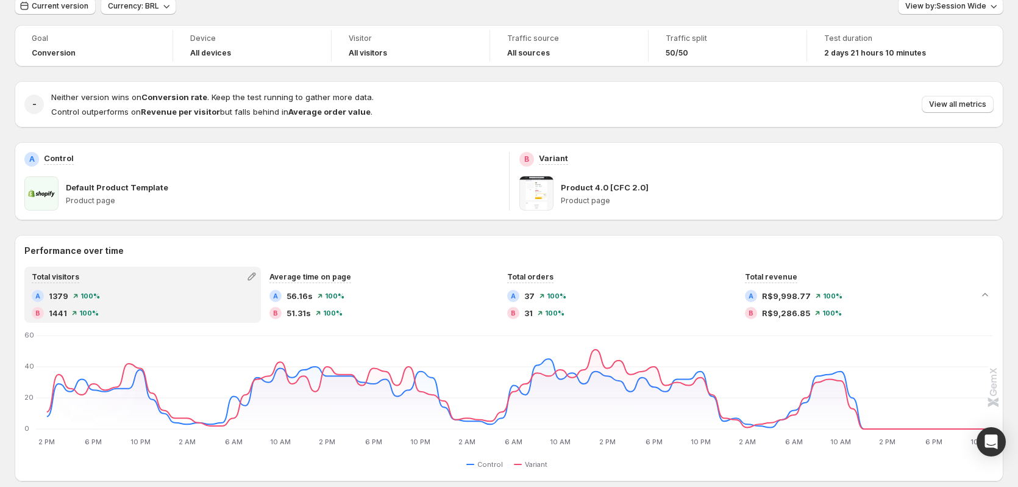
scroll to position [122, 0]
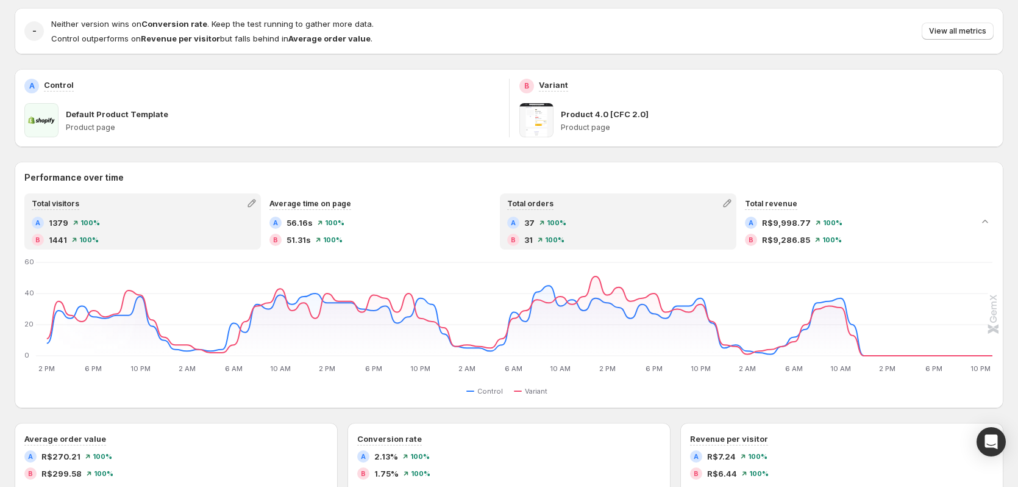
click at [627, 226] on div "A 37 100 %" at bounding box center [618, 222] width 222 height 12
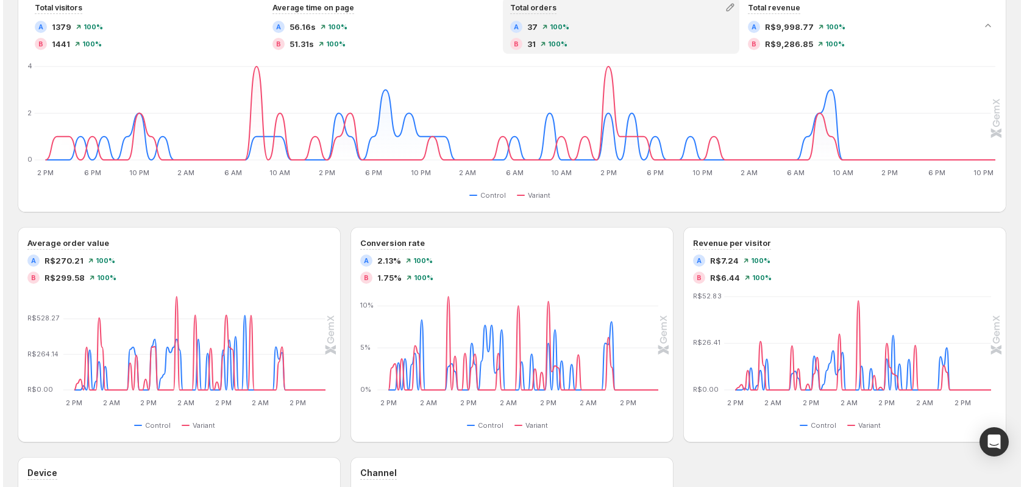
scroll to position [0, 0]
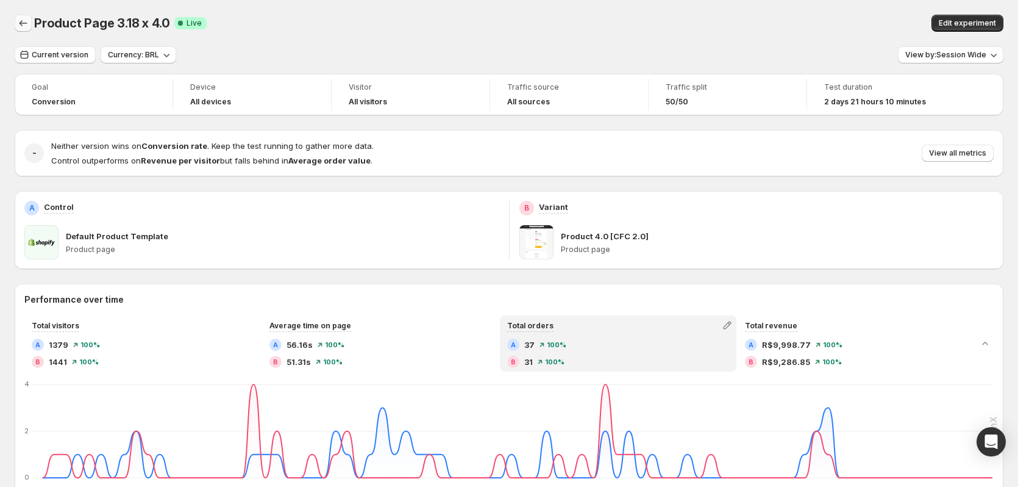
click at [21, 29] on icon "Back" at bounding box center [23, 23] width 12 height 12
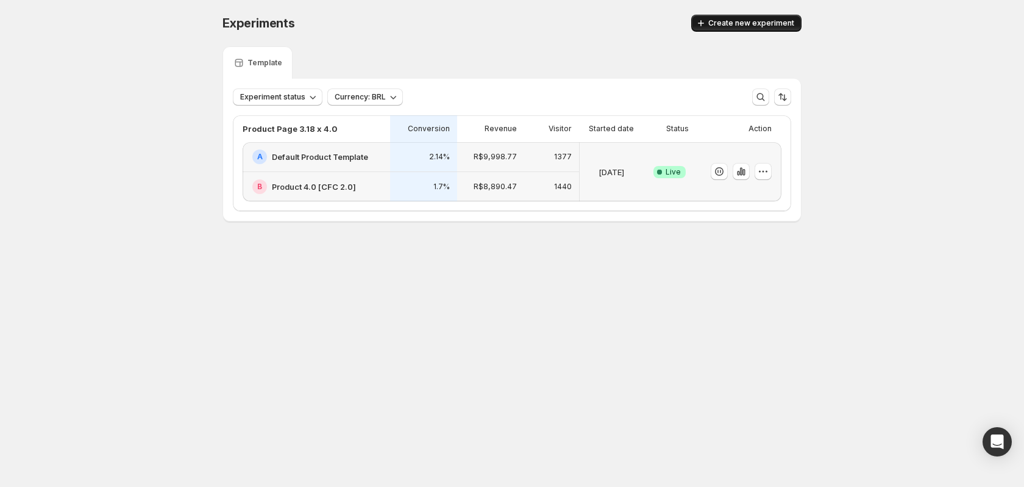
click at [749, 26] on span "Create new experiment" at bounding box center [752, 23] width 86 height 10
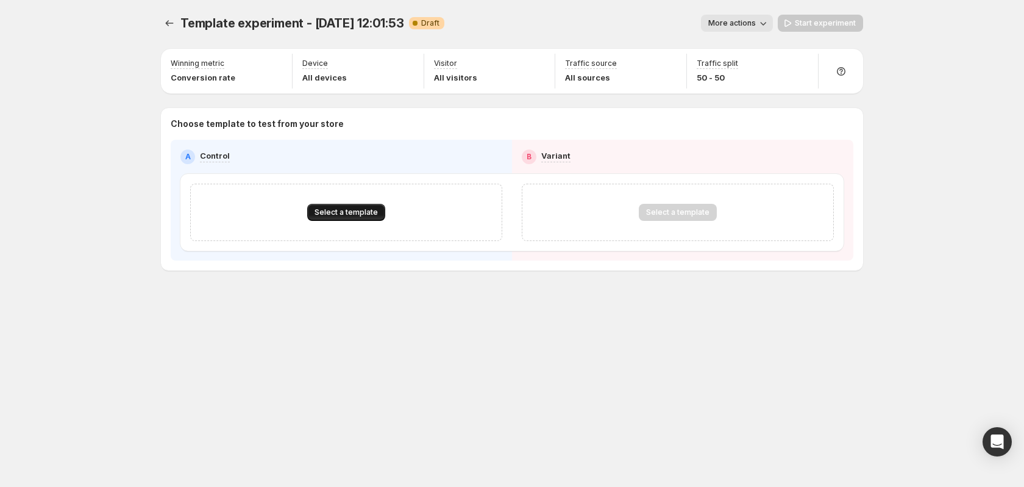
click at [356, 212] on span "Select a template" at bounding box center [346, 212] width 63 height 10
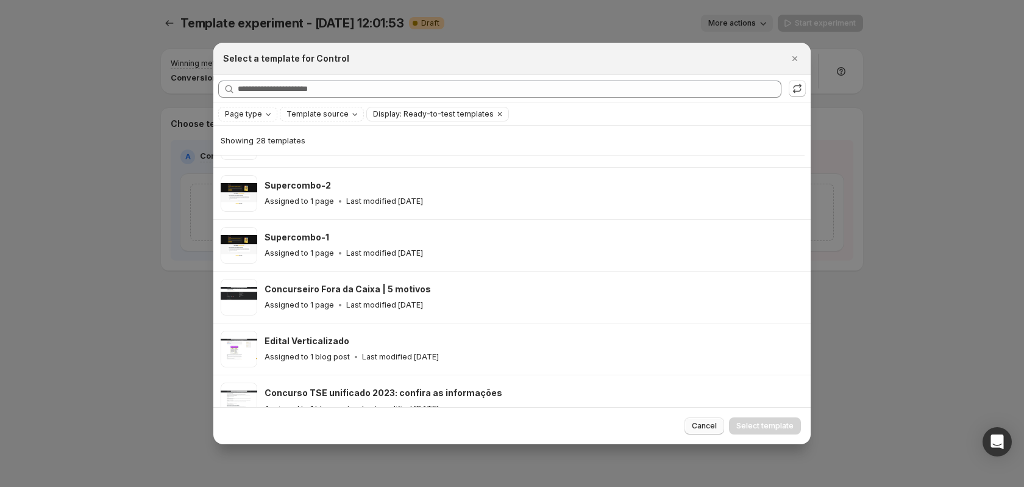
scroll to position [1200, 0]
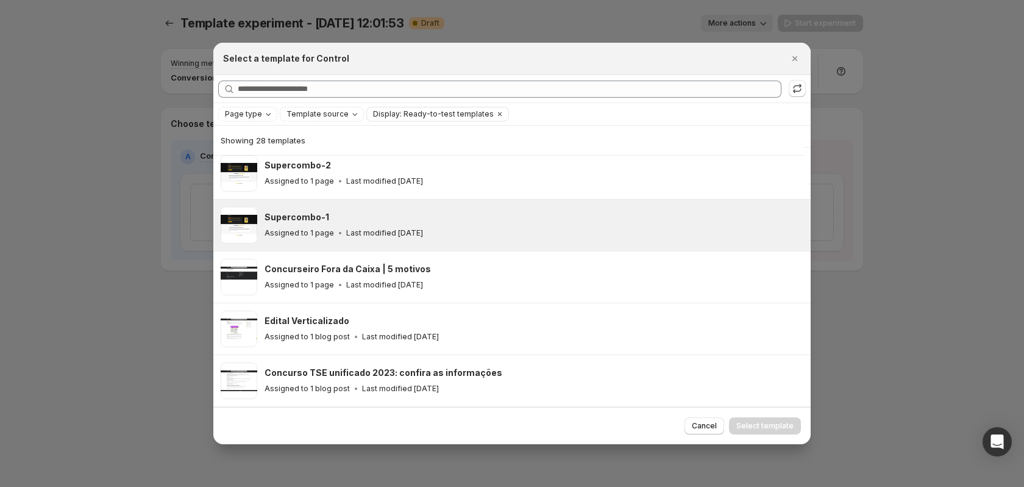
click at [596, 220] on div "Supercombo-1" at bounding box center [532, 217] width 535 height 12
click at [751, 429] on span "Select template" at bounding box center [765, 426] width 57 height 10
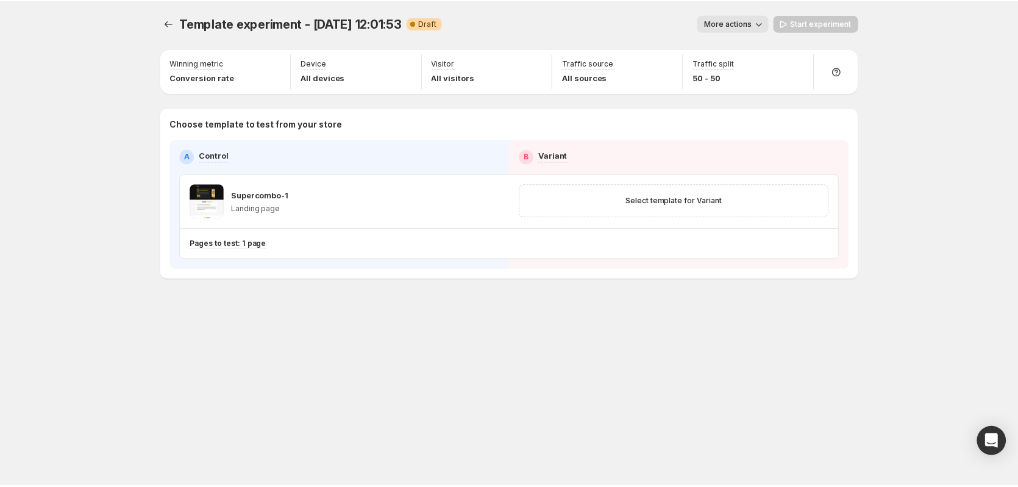
scroll to position [1148, 0]
click at [696, 206] on button "Select template for Variant" at bounding box center [678, 200] width 112 height 17
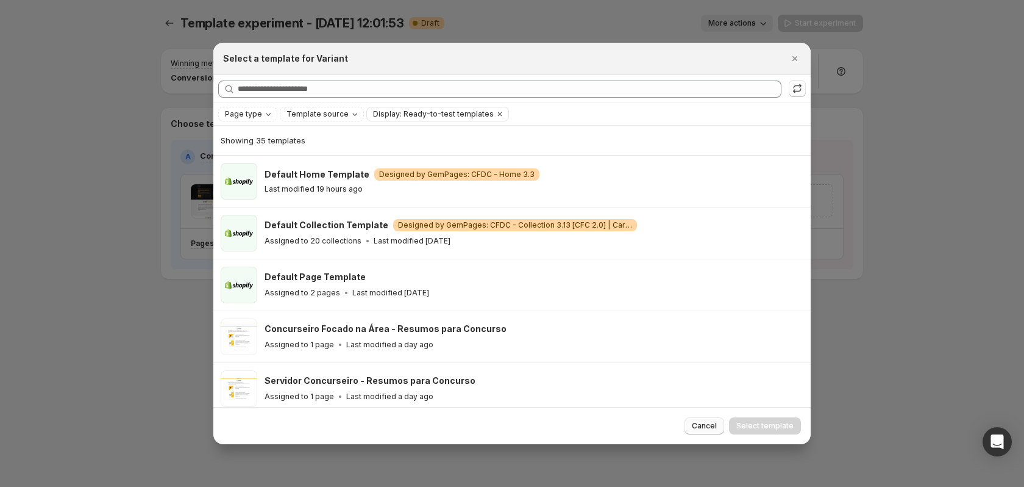
click at [710, 427] on span "Cancel" at bounding box center [704, 426] width 25 height 10
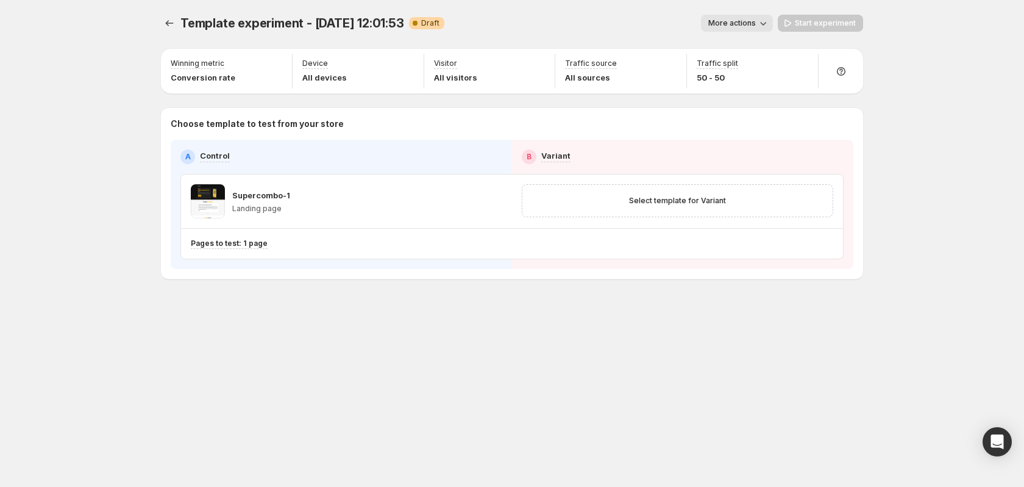
click at [740, 26] on span "More actions" at bounding box center [733, 23] width 48 height 10
click at [656, 18] on div "More actions" at bounding box center [613, 23] width 319 height 17
click at [757, 28] on button "More actions" at bounding box center [737, 23] width 72 height 17
click at [749, 106] on span "Delete" at bounding box center [741, 111] width 24 height 10
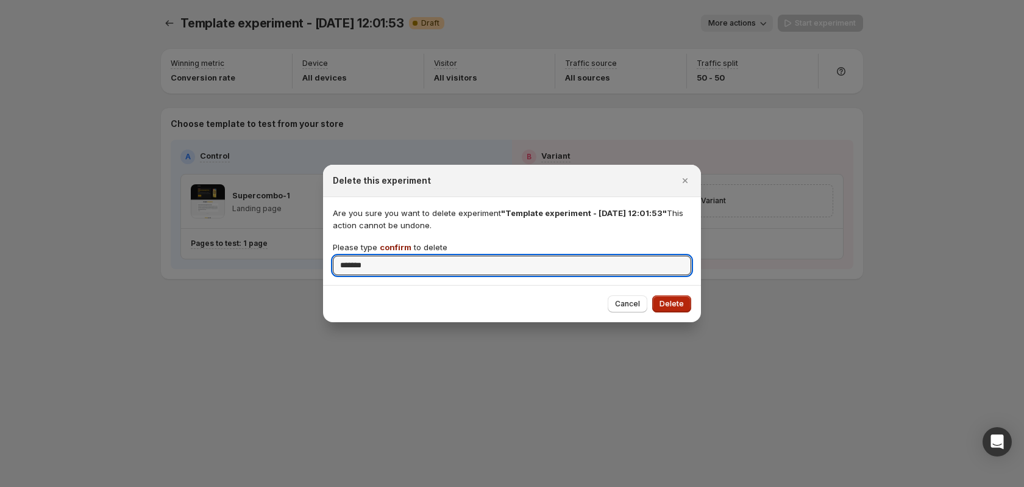
type input "*******"
click at [673, 302] on span "Delete" at bounding box center [672, 304] width 24 height 10
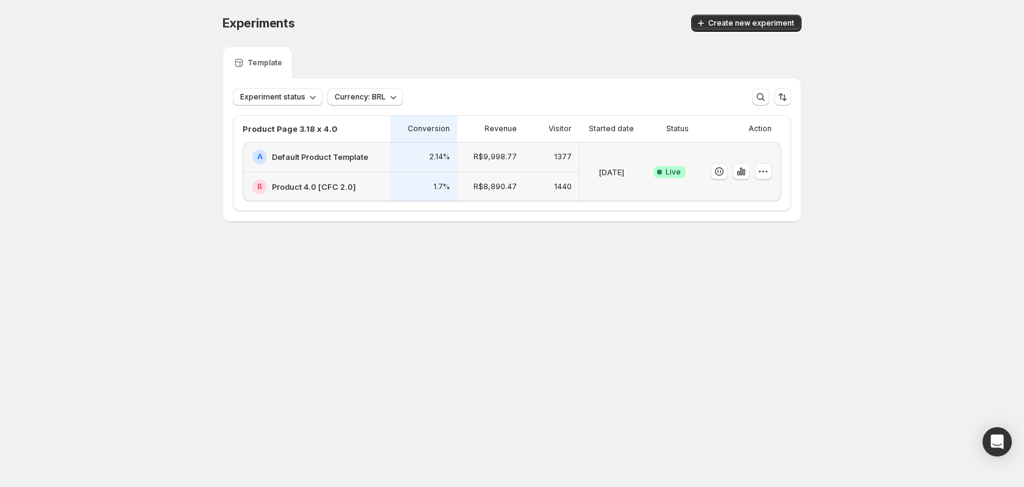
click at [445, 61] on div "Template" at bounding box center [512, 62] width 579 height 32
click at [668, 170] on span "Live" at bounding box center [673, 172] width 15 height 10
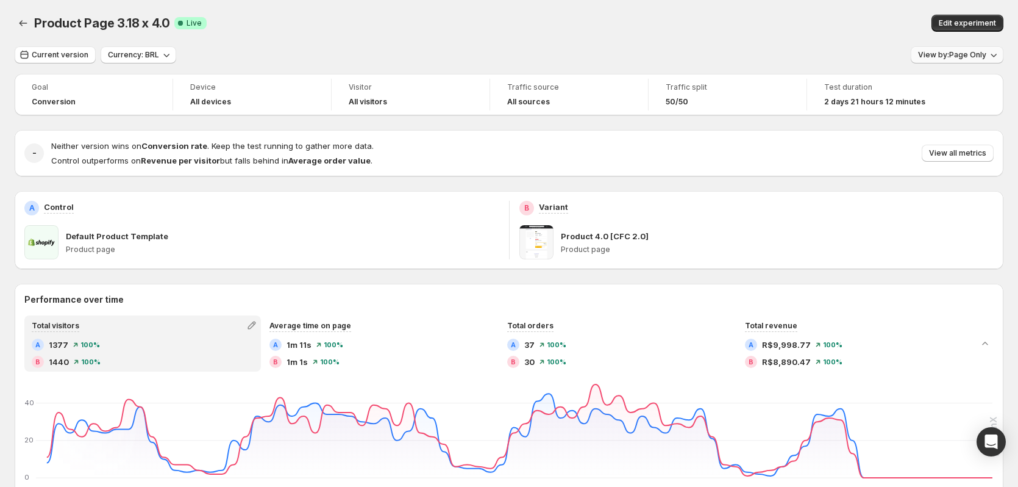
click at [965, 57] on span "View by: Page Only" at bounding box center [952, 55] width 68 height 10
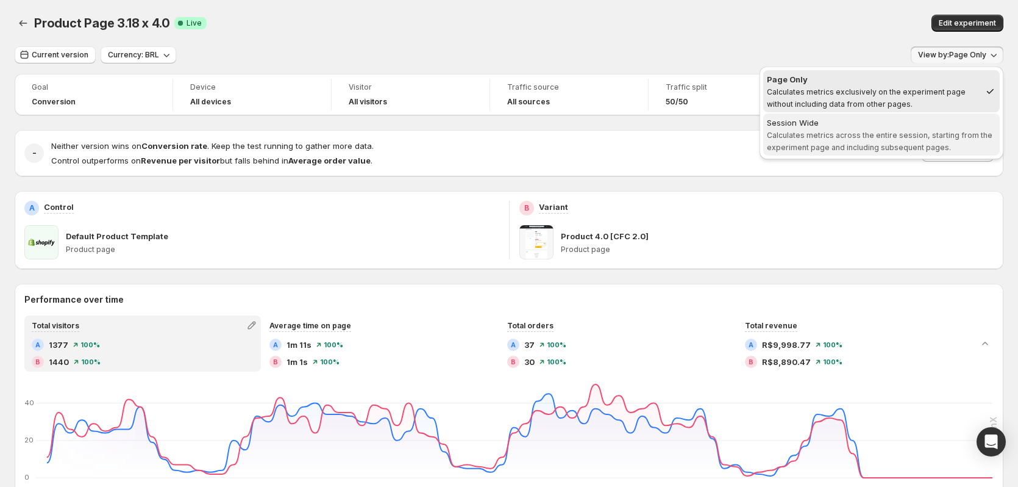
click at [902, 132] on span "Calculates metrics across the entire session, starting from the experiment page…" at bounding box center [880, 140] width 226 height 21
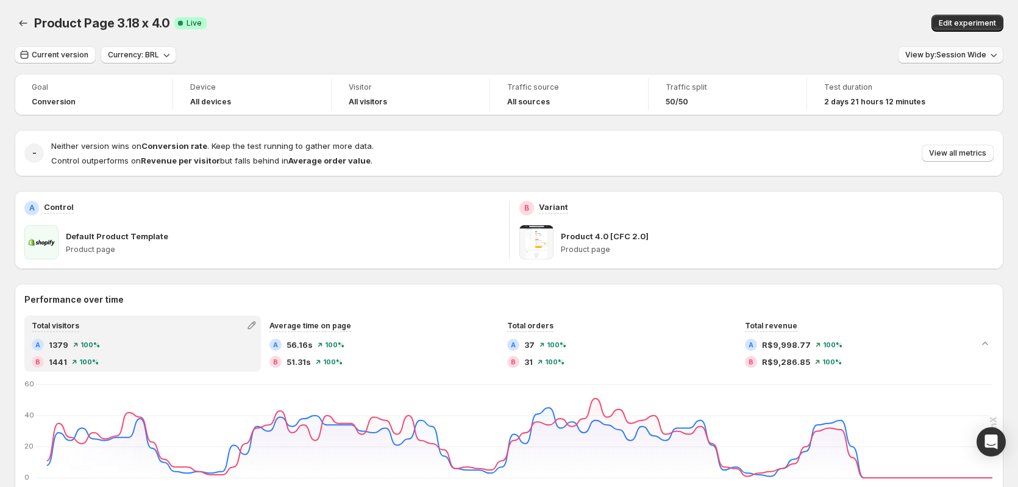
click at [938, 54] on span "View by: Session Wide" at bounding box center [945, 55] width 81 height 10
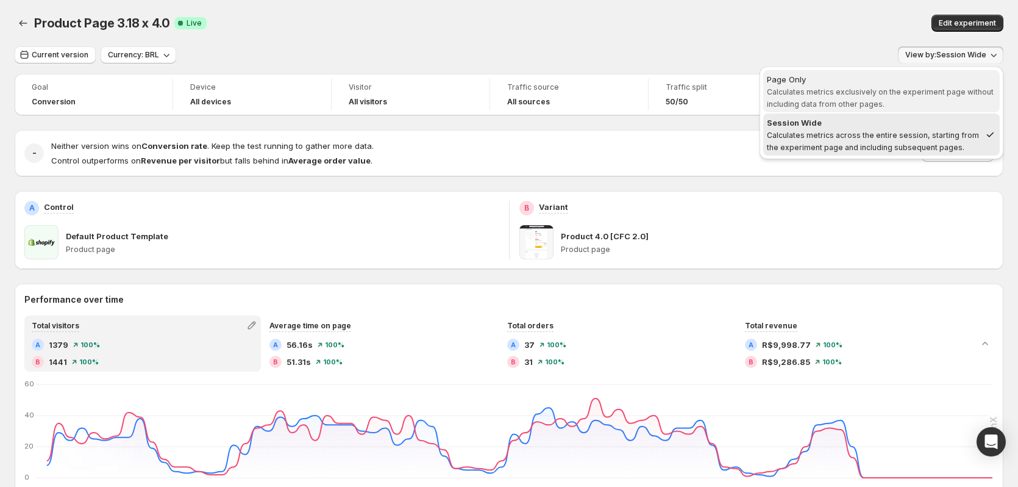
click at [907, 93] on span "Calculates metrics exclusively on the experiment page without including data fr…" at bounding box center [880, 97] width 227 height 21
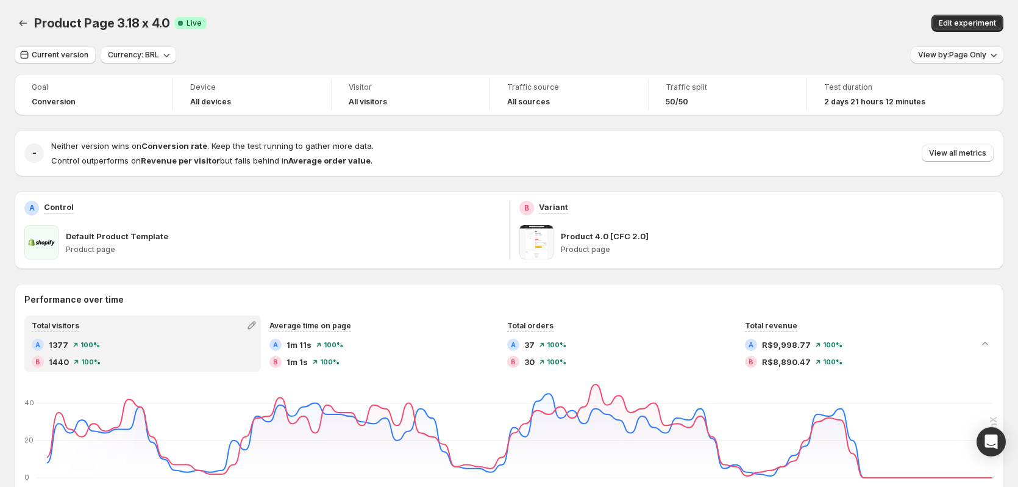
click at [935, 60] on button "View by: Page Only" at bounding box center [957, 54] width 93 height 17
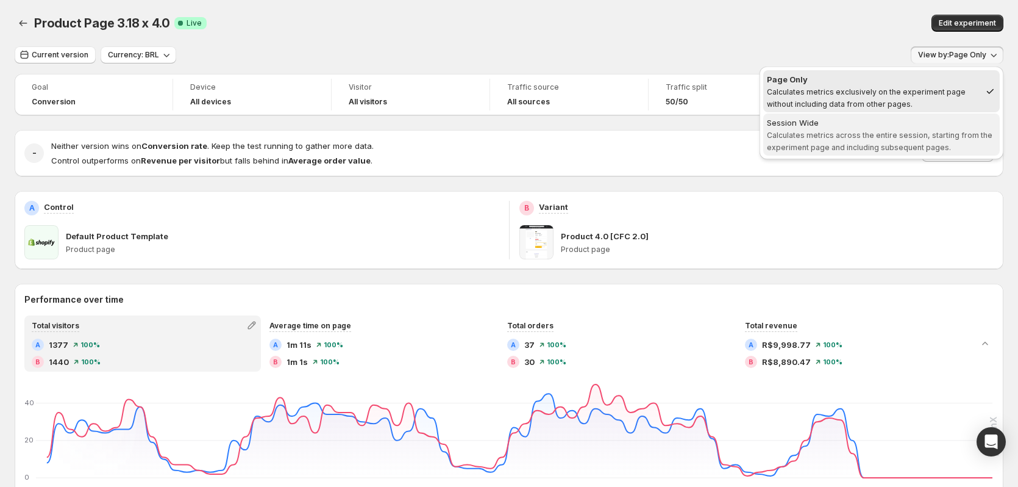
click at [890, 133] on span "Calculates metrics across the entire session, starting from the experiment page…" at bounding box center [880, 140] width 226 height 21
